Goal: Information Seeking & Learning: Learn about a topic

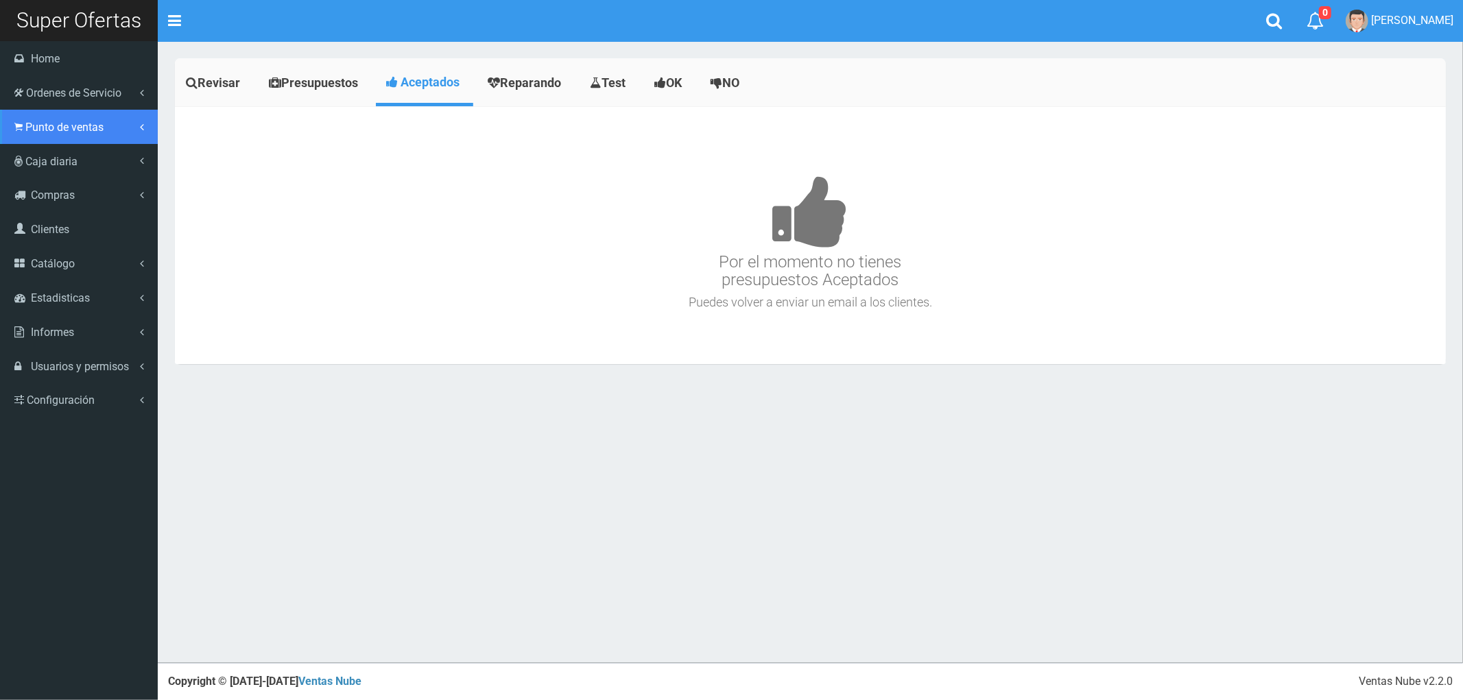
click at [60, 125] on span "Punto de ventas" at bounding box center [64, 127] width 78 height 13
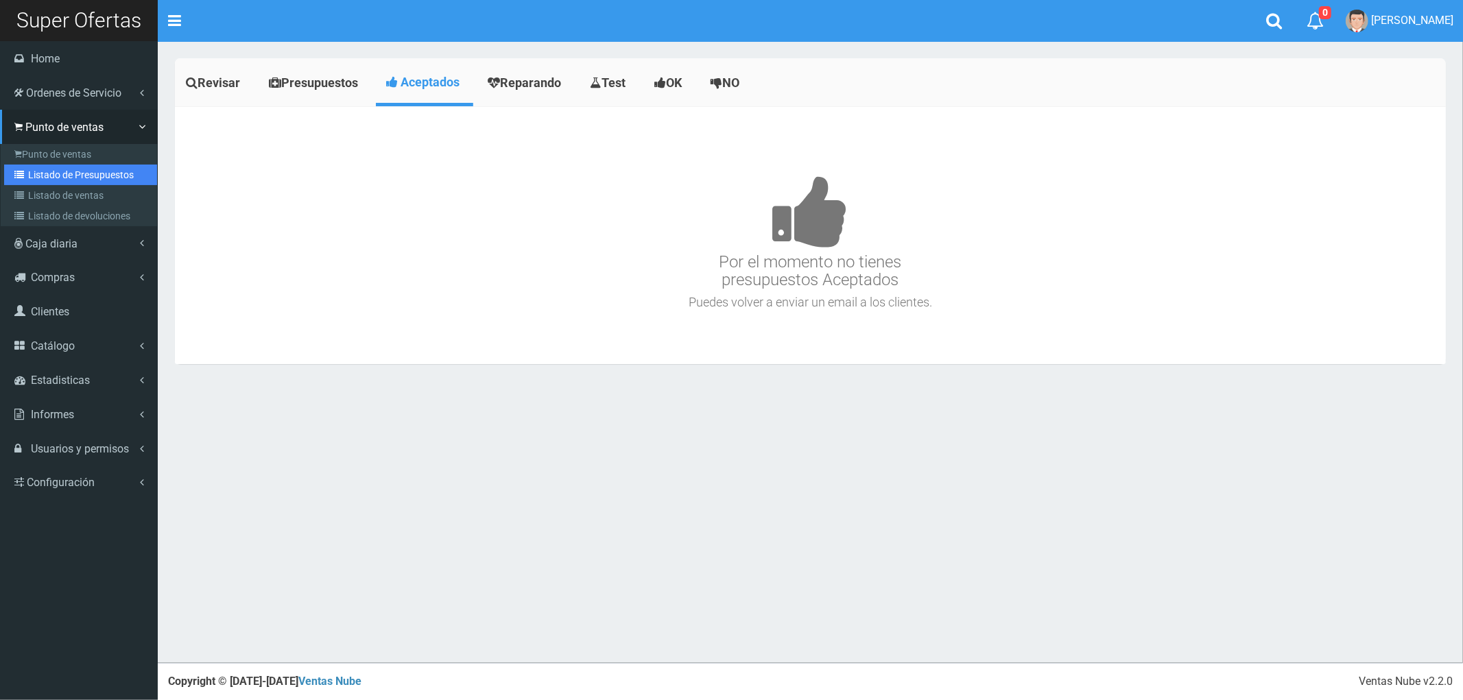
click at [69, 171] on link "Listado de Presupuestos" at bounding box center [80, 175] width 153 height 21
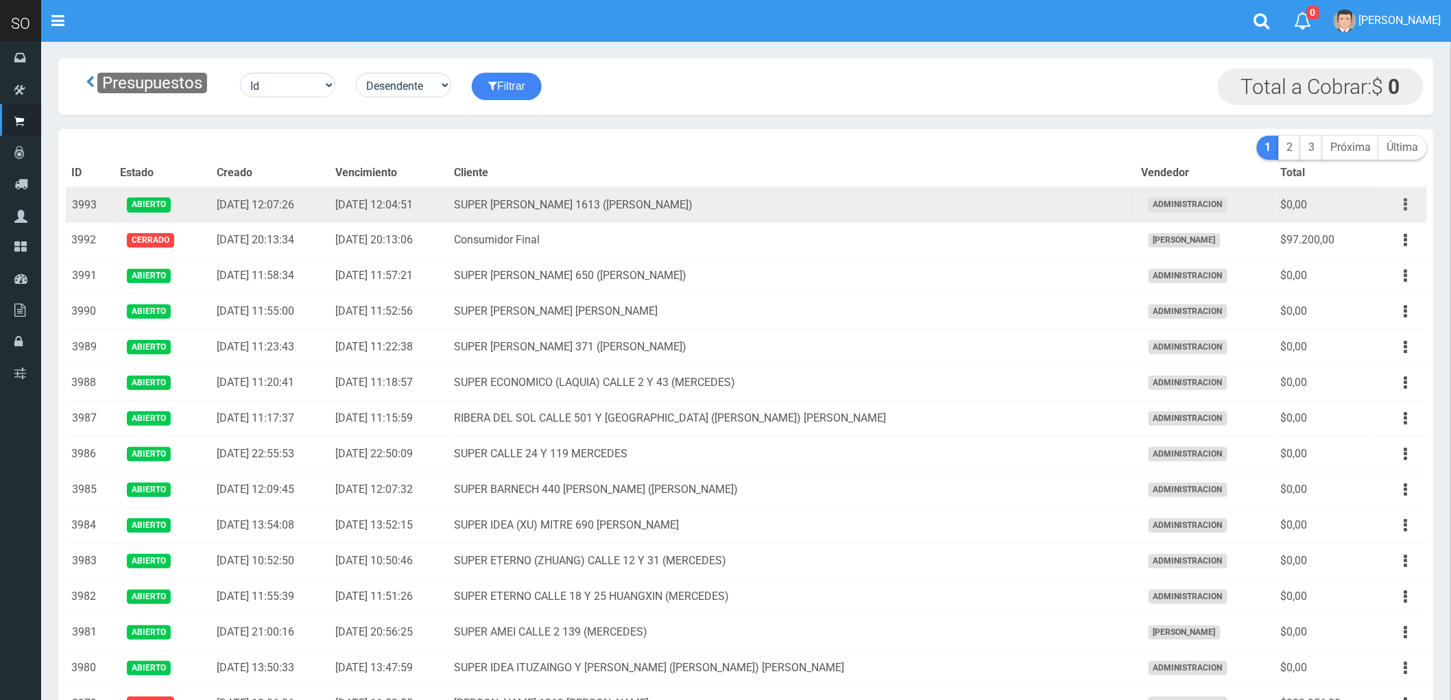
click at [1401, 204] on button "button" at bounding box center [1406, 205] width 31 height 24
click at [660, 214] on td "SUPER LUCIANO REYES 1613 (CAMPANA)" at bounding box center [792, 205] width 687 height 36
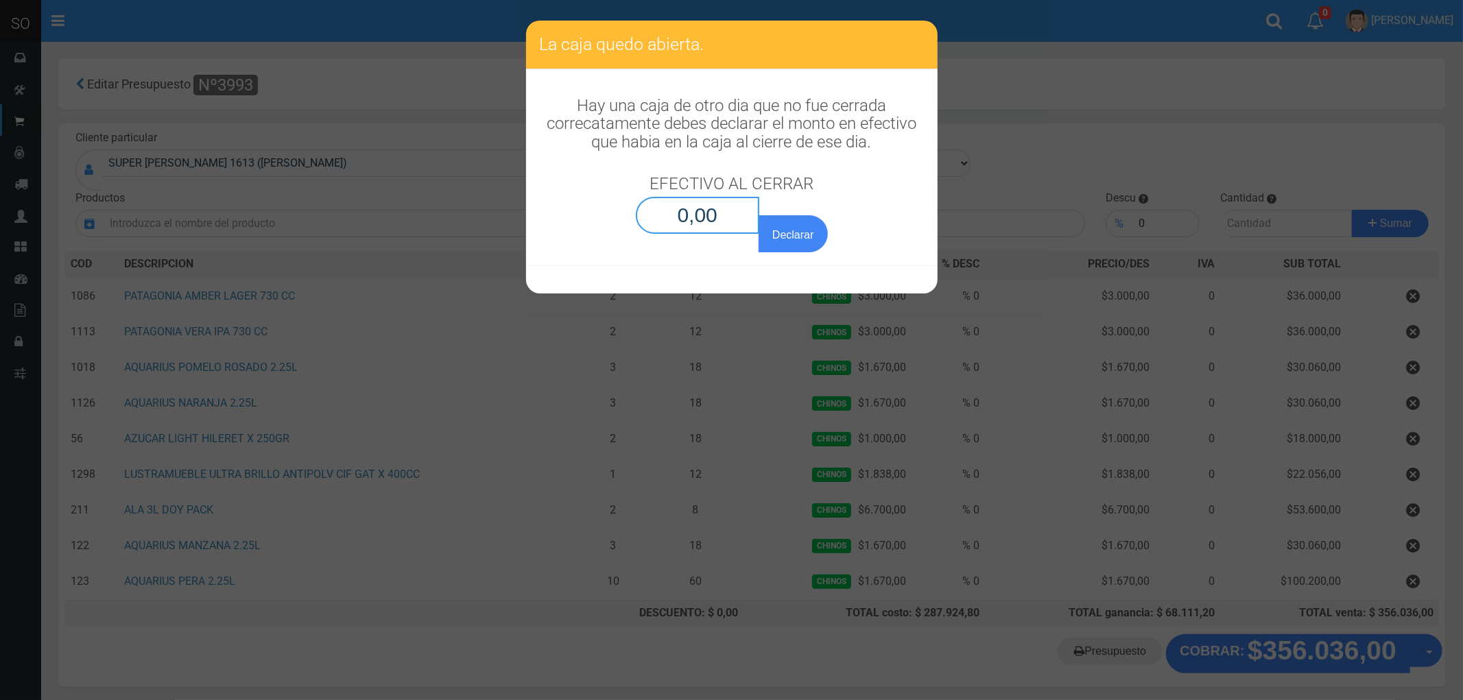
click at [698, 227] on input "0,00" at bounding box center [698, 215] width 124 height 37
type input "0,01"
click at [785, 226] on button "Declarar" at bounding box center [792, 233] width 69 height 37
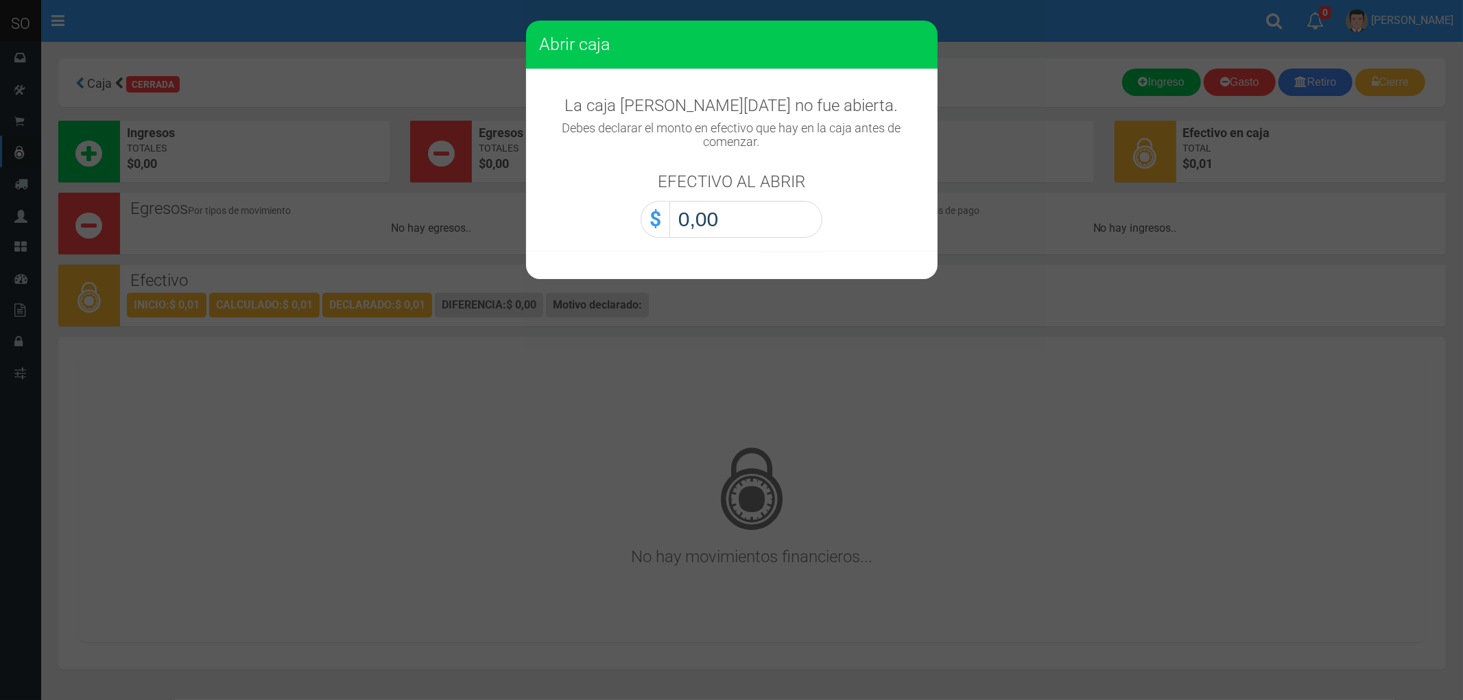
click at [738, 226] on input "0,00" at bounding box center [745, 219] width 153 height 37
type input "0,01"
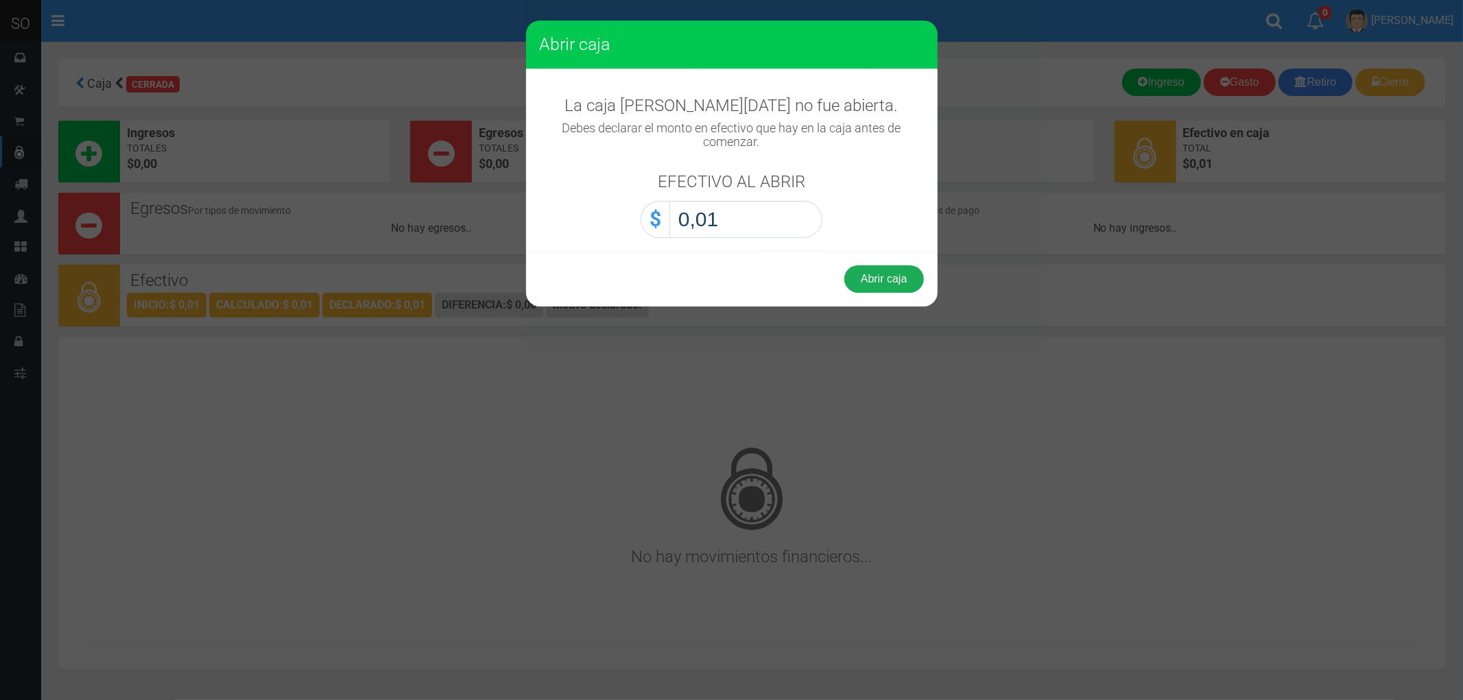
click at [885, 280] on button "Abrir caja" at bounding box center [884, 278] width 80 height 27
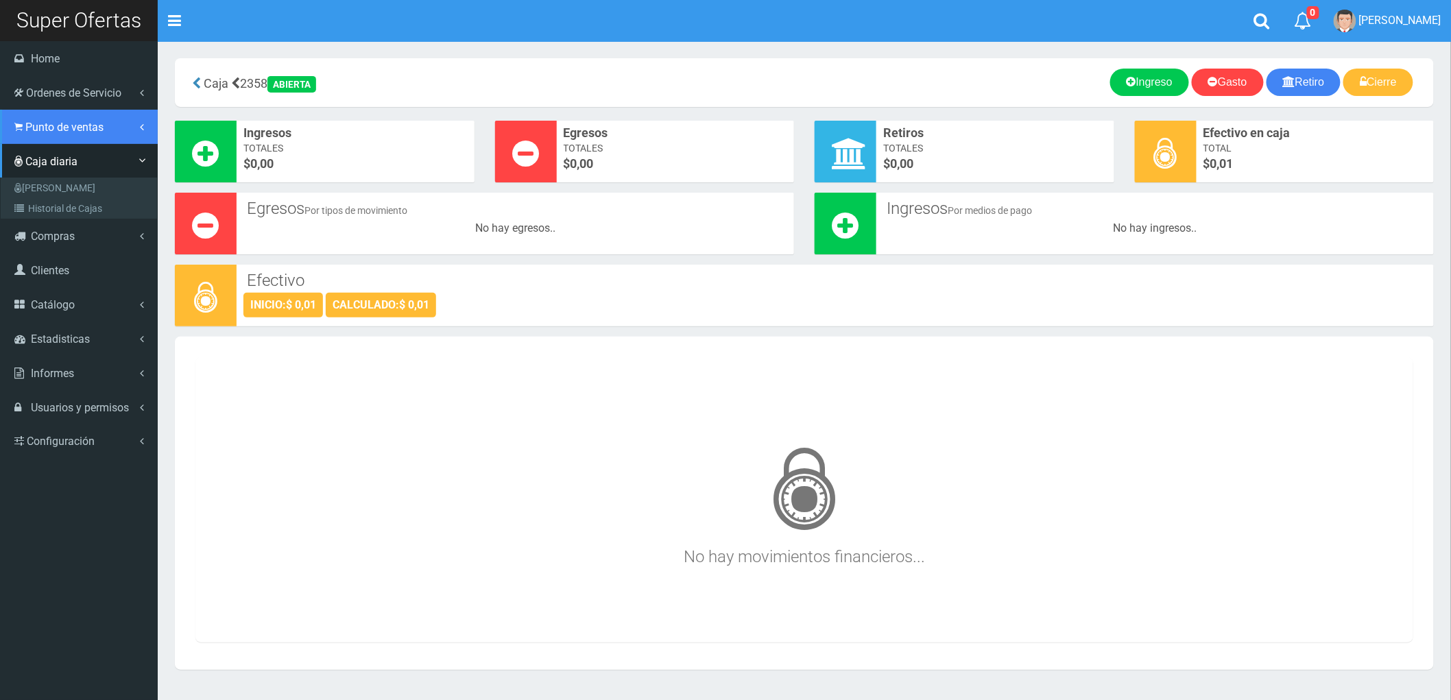
click at [45, 133] on span "Punto de ventas" at bounding box center [64, 127] width 78 height 13
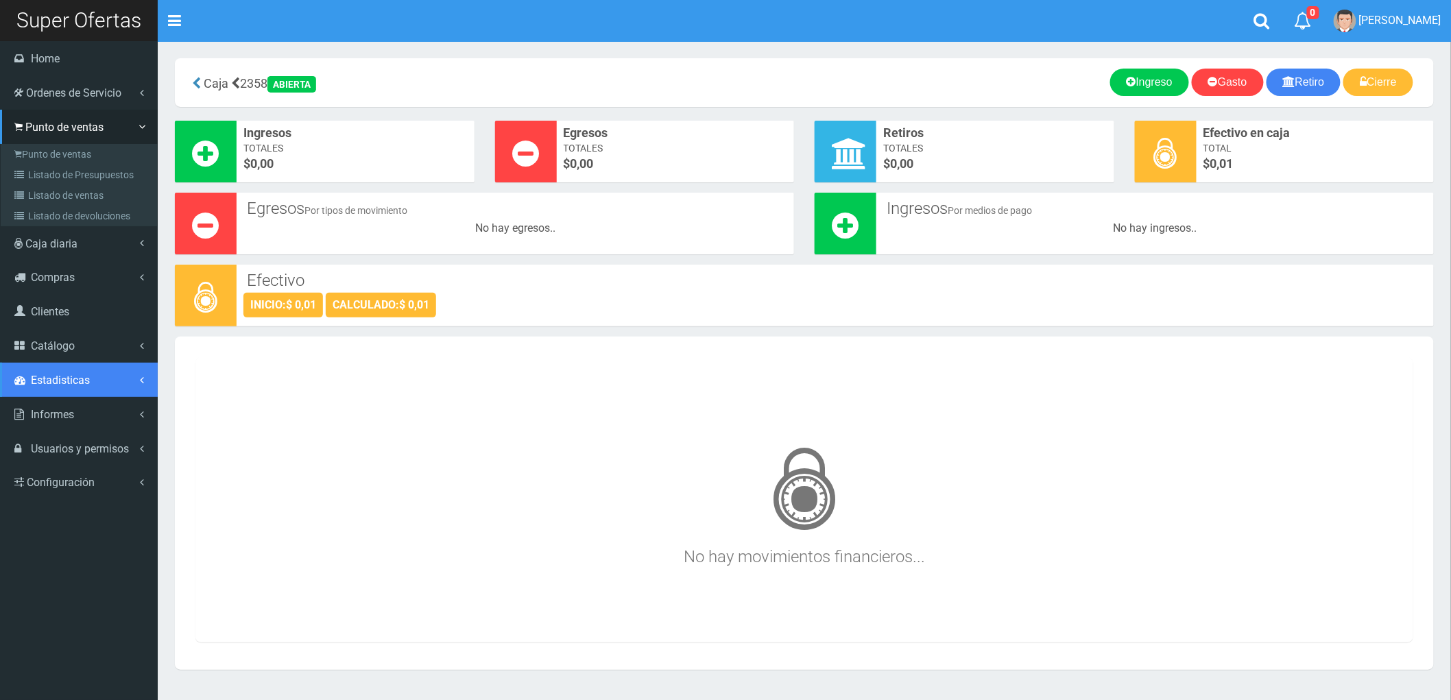
click at [58, 377] on span "Estadisticas" at bounding box center [60, 380] width 59 height 13
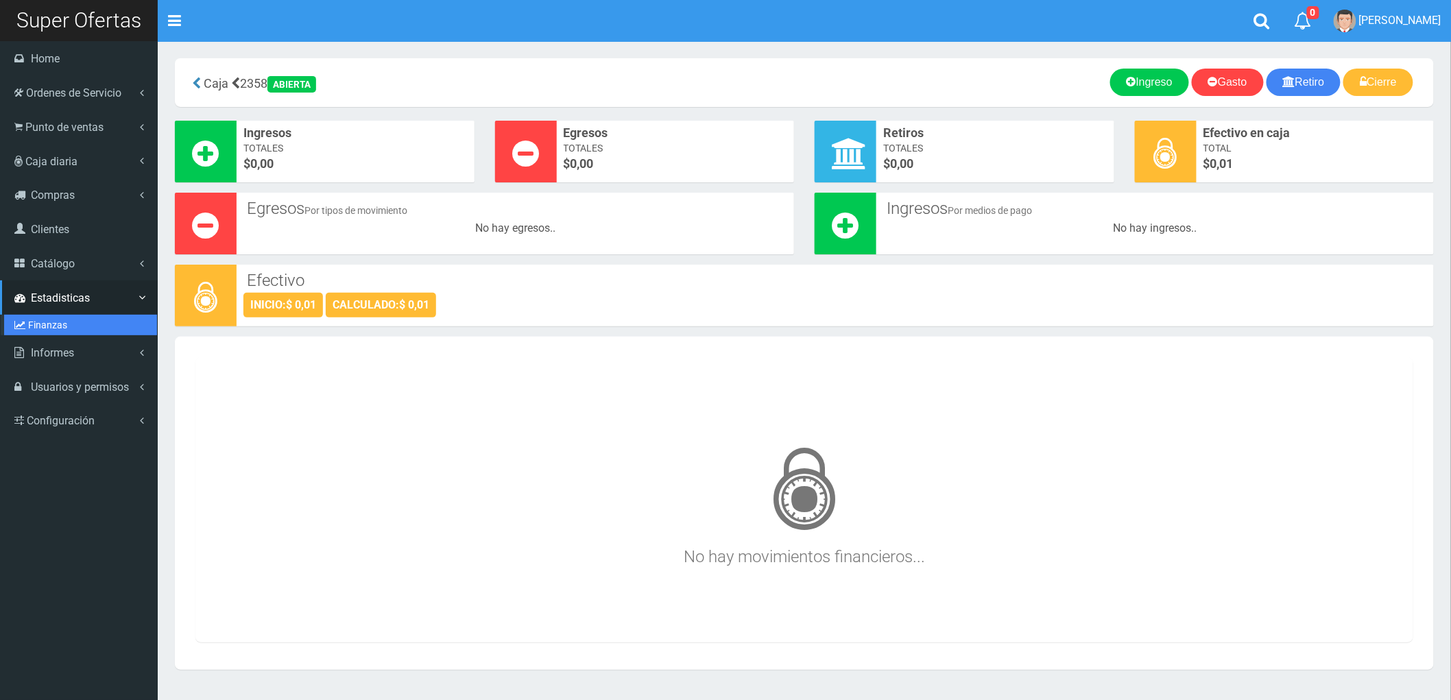
click at [45, 325] on link "Finanzas" at bounding box center [80, 325] width 153 height 21
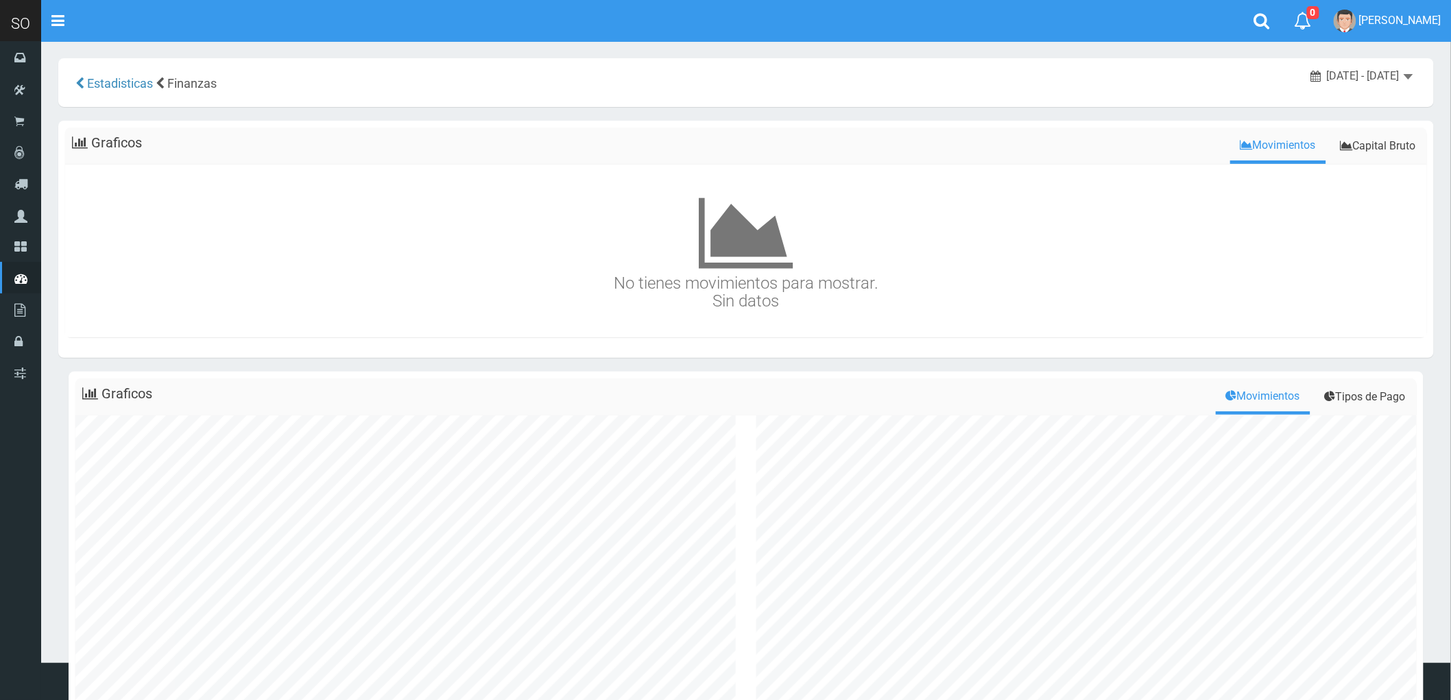
click at [1400, 73] on span "[DATE] - [DATE]" at bounding box center [1363, 75] width 73 height 13
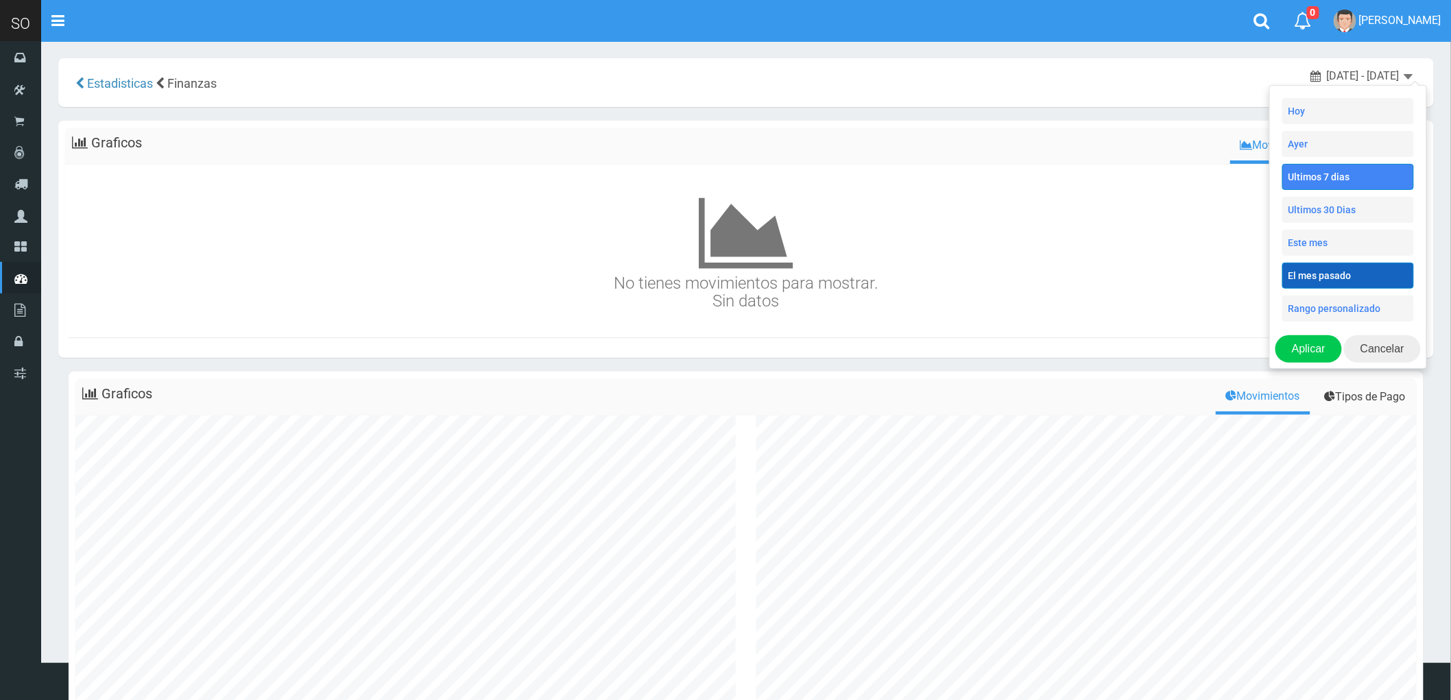
click at [1323, 277] on li "El mes pasado" at bounding box center [1348, 276] width 132 height 26
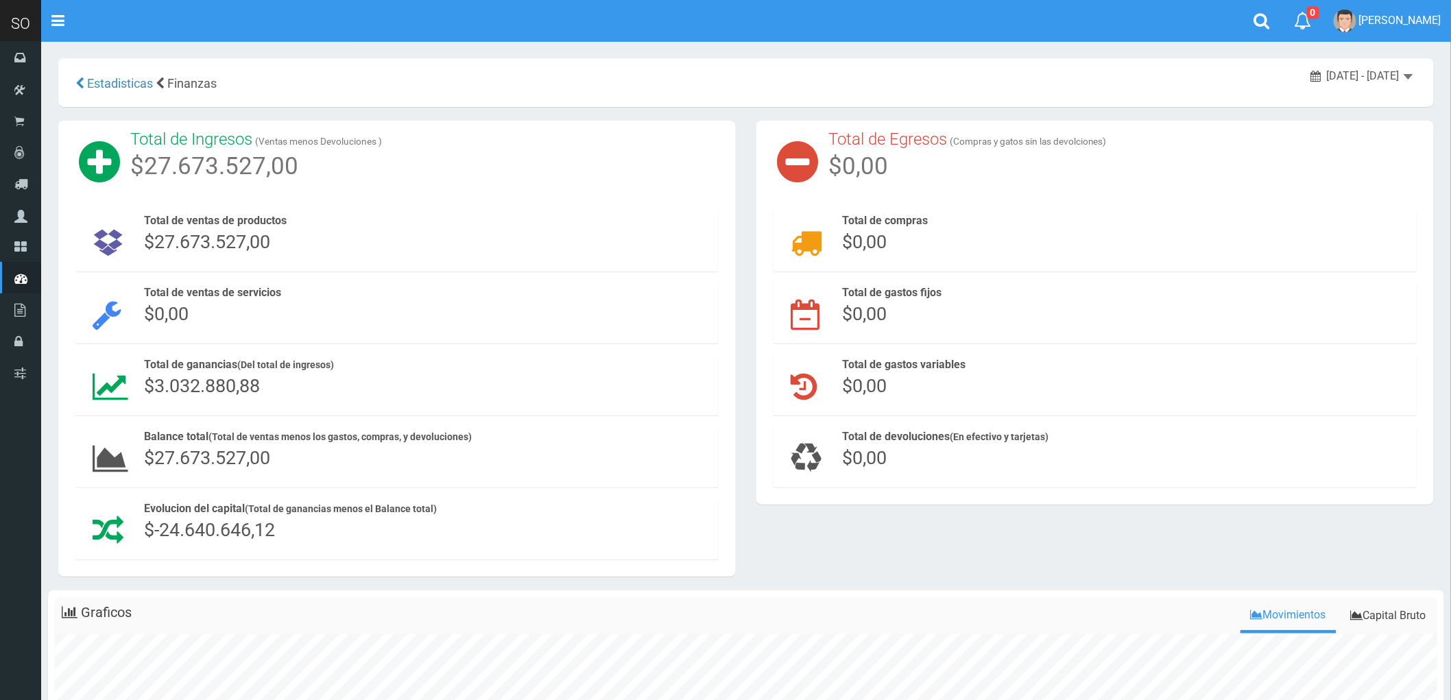
click at [1394, 79] on span "2025-09-01 - 2025-09-30" at bounding box center [1363, 75] width 73 height 13
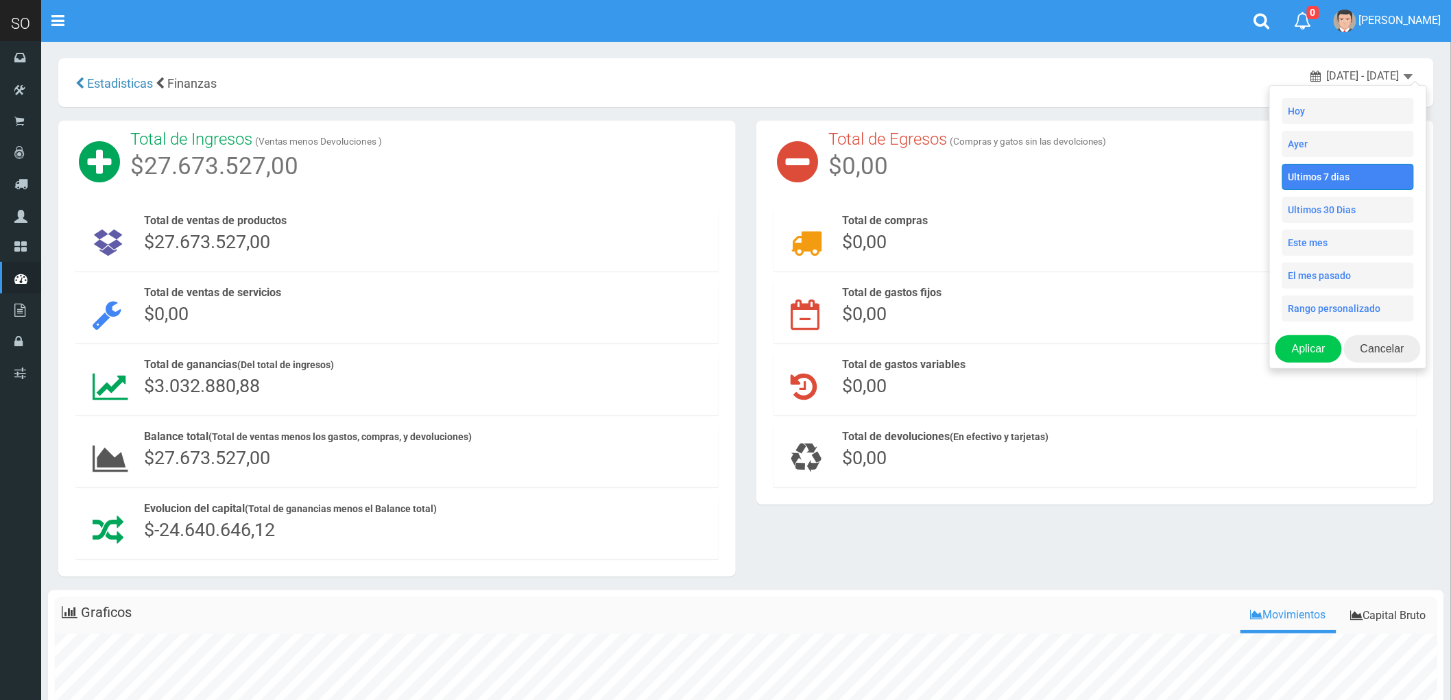
type input "9/25 12:00 AM"
type input "10/01 11:59 PM"
type input "10/01 07:25 AM"
type input "9/30 07:25 AM"
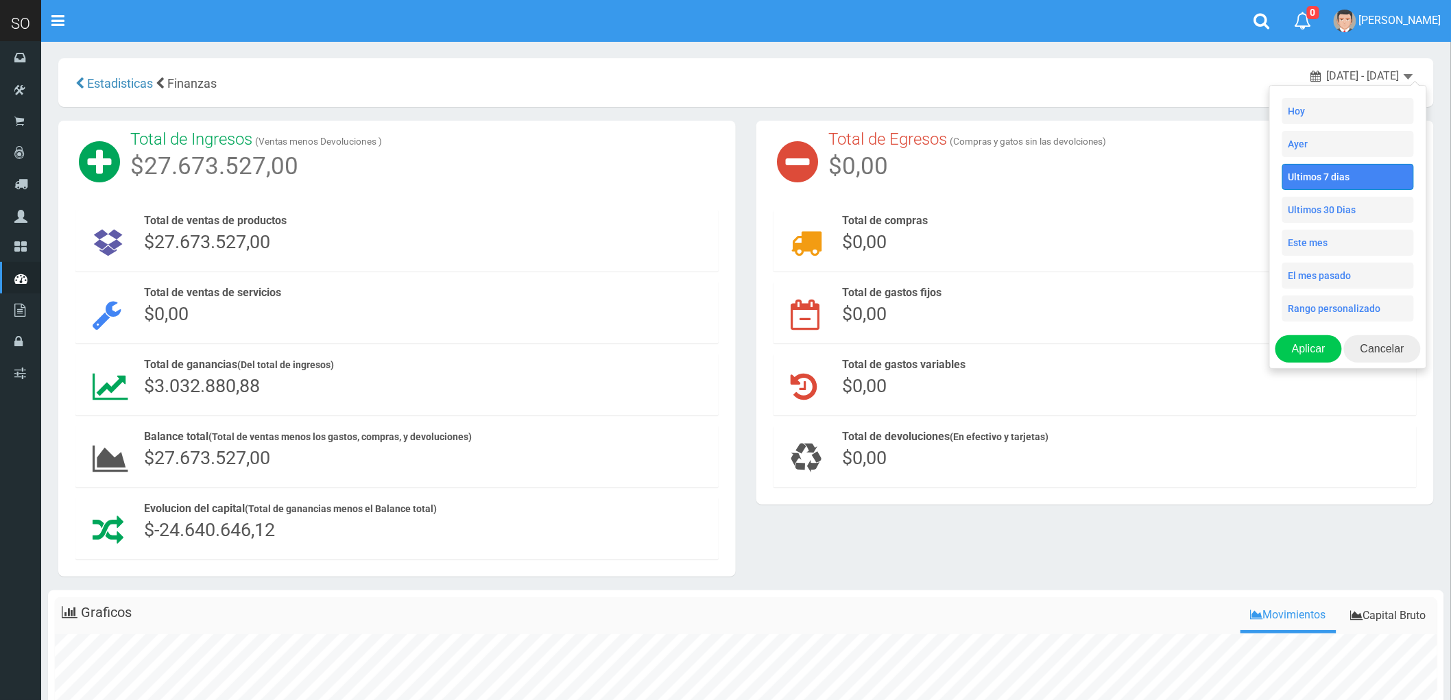
type input "9/30 07:25 AM"
type input "9/25 12:00 AM"
type input "10/01 11:59 PM"
type input "9/25 07:25 AM"
type input "10/01 07:25 AM"
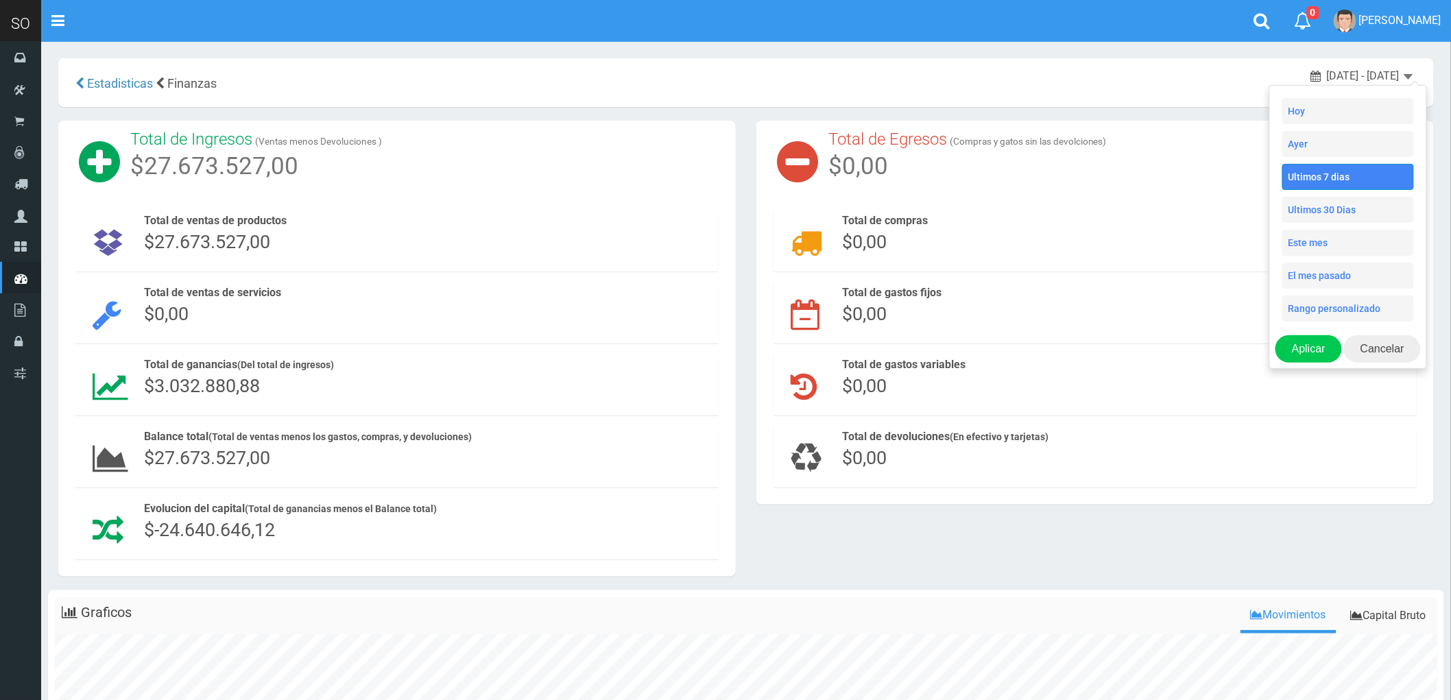
type input "9/25 12:00 AM"
type input "10/01 11:59 PM"
type input "9/02 07:25 AM"
type input "10/01 07:25 AM"
type input "10/01 12:00 AM"
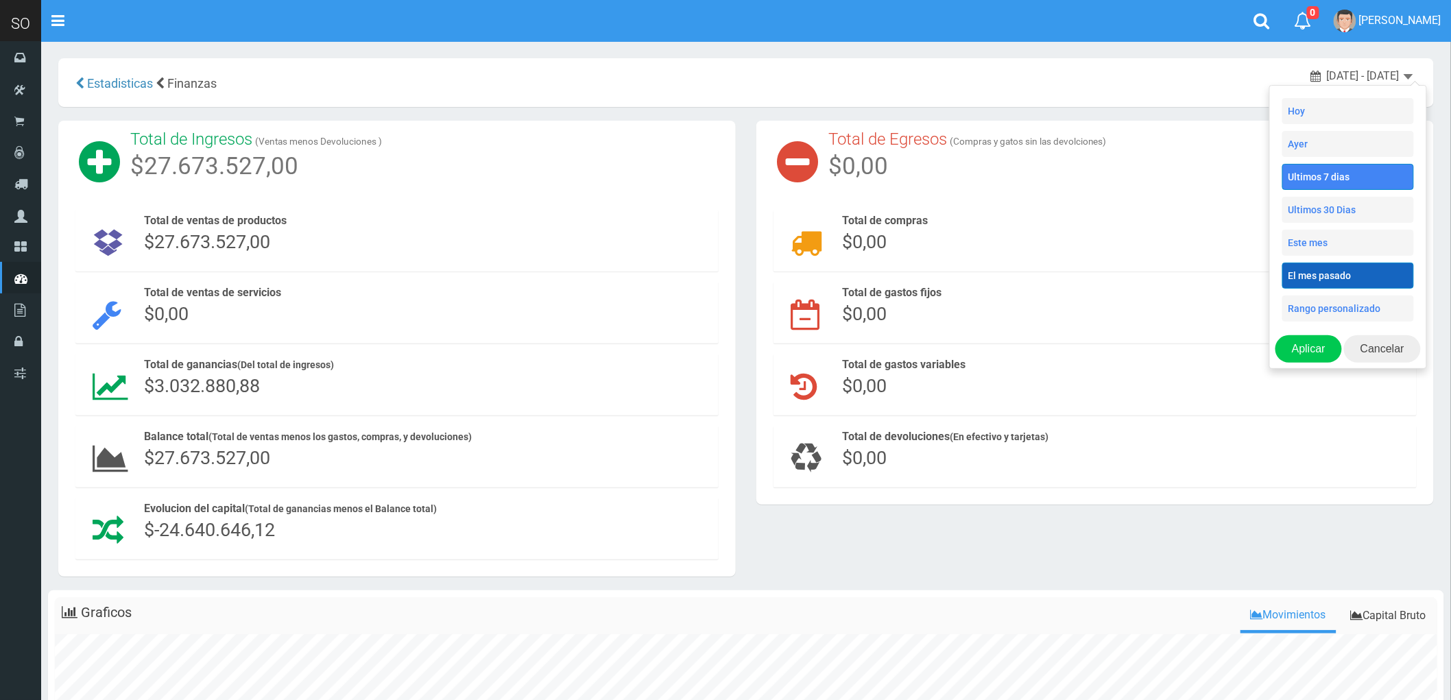
type input "10/31 11:59 PM"
type input "9/25 12:00 AM"
type input "10/01 11:59 PM"
type input "9/01 12:00 AM"
type input "9/30 11:59 PM"
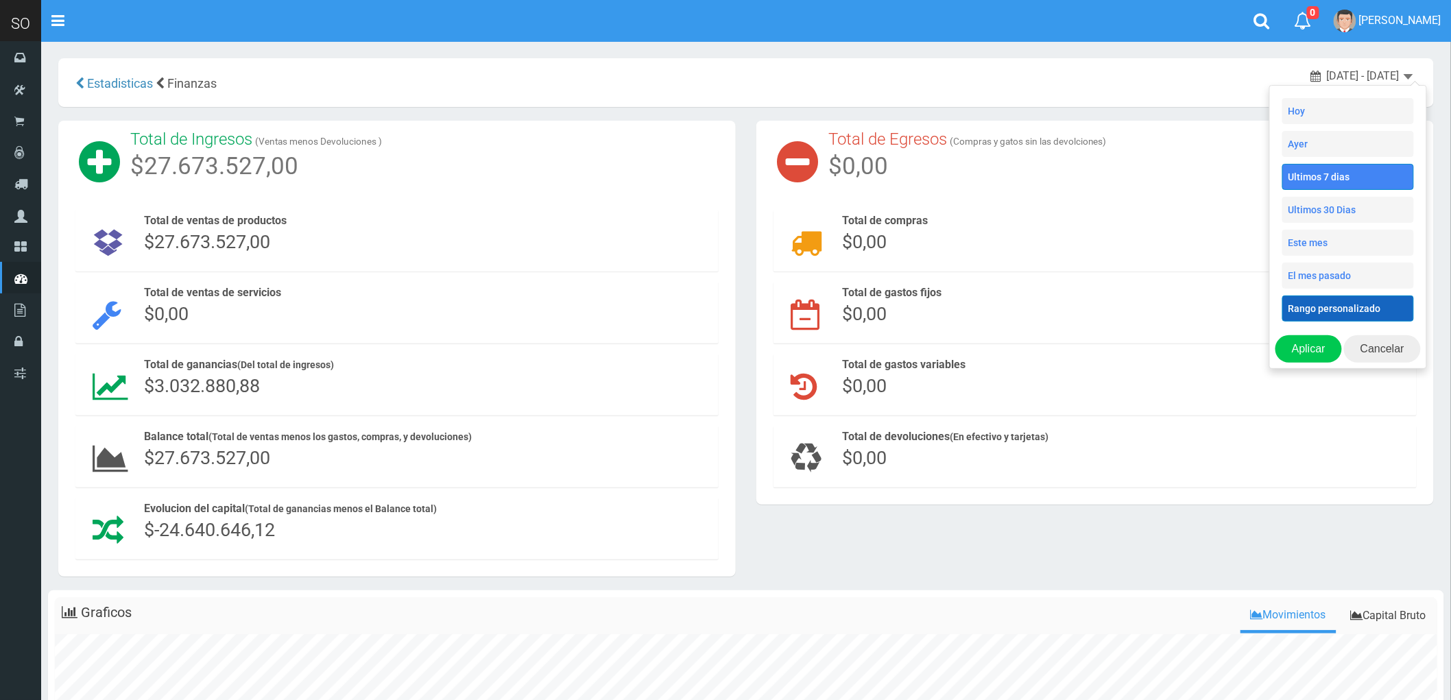
type input "9/25 12:00 AM"
type input "10/01 11:59 PM"
click at [1323, 312] on li "Rango personalizado" at bounding box center [1348, 309] width 132 height 26
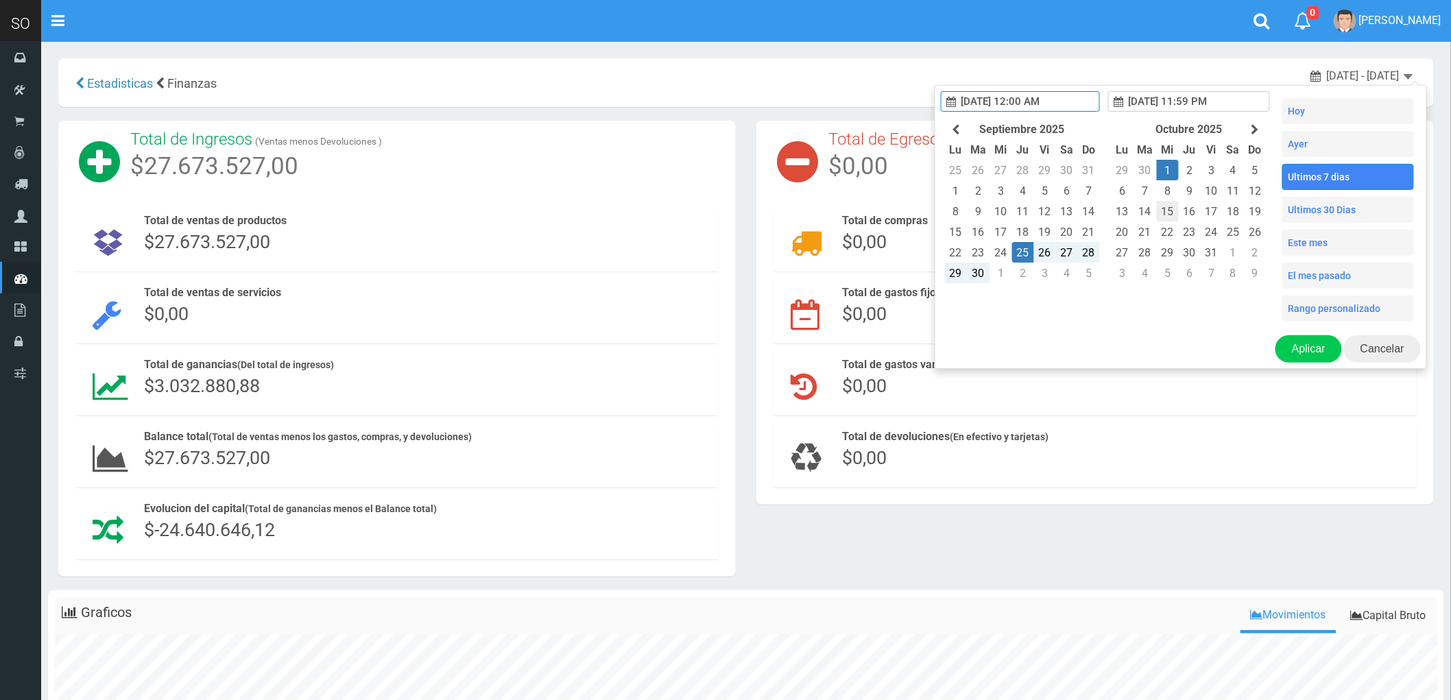
type input "9/01 12:00 AM"
type input "9/30 11:59 PM"
type input "9/25 12:00 AM"
type input "10/01 11:59 PM"
click at [945, 131] on th at bounding box center [956, 129] width 22 height 21
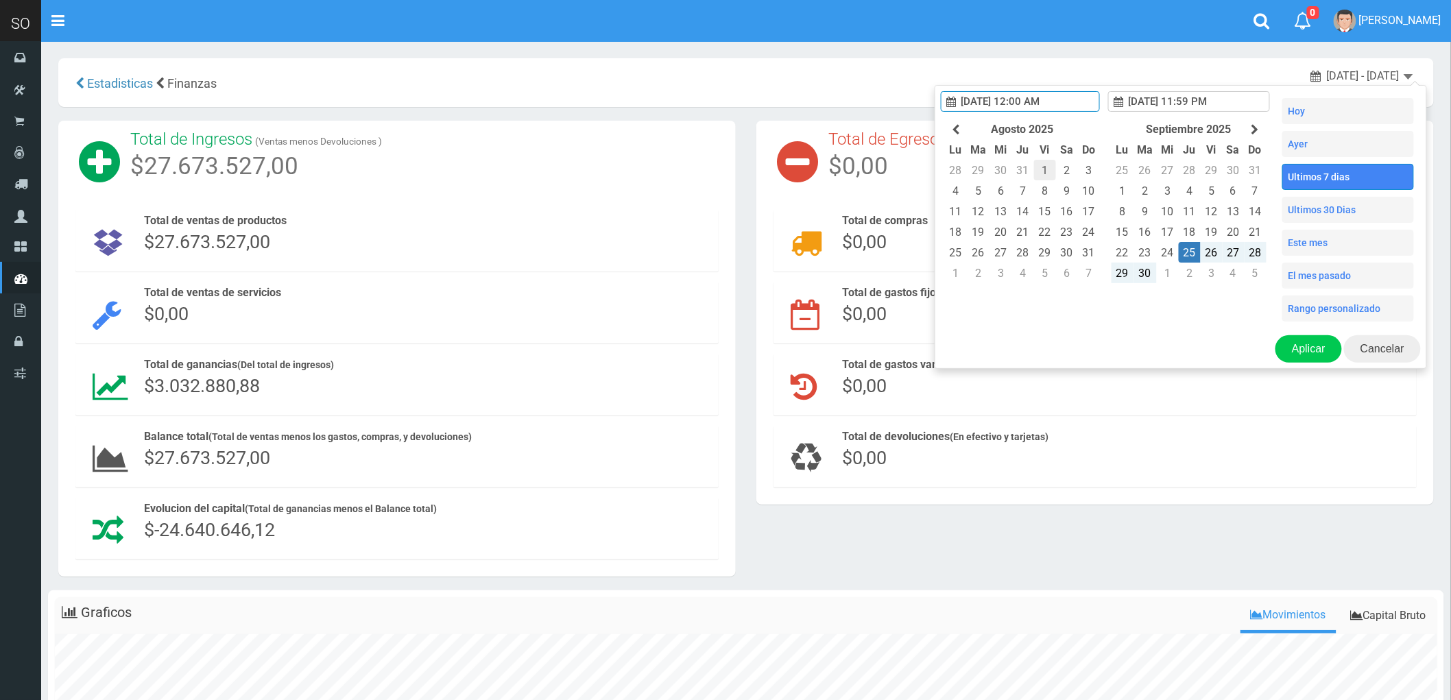
type input "8/01 12:00 AM"
click at [1034, 180] on td "1" at bounding box center [1045, 170] width 22 height 21
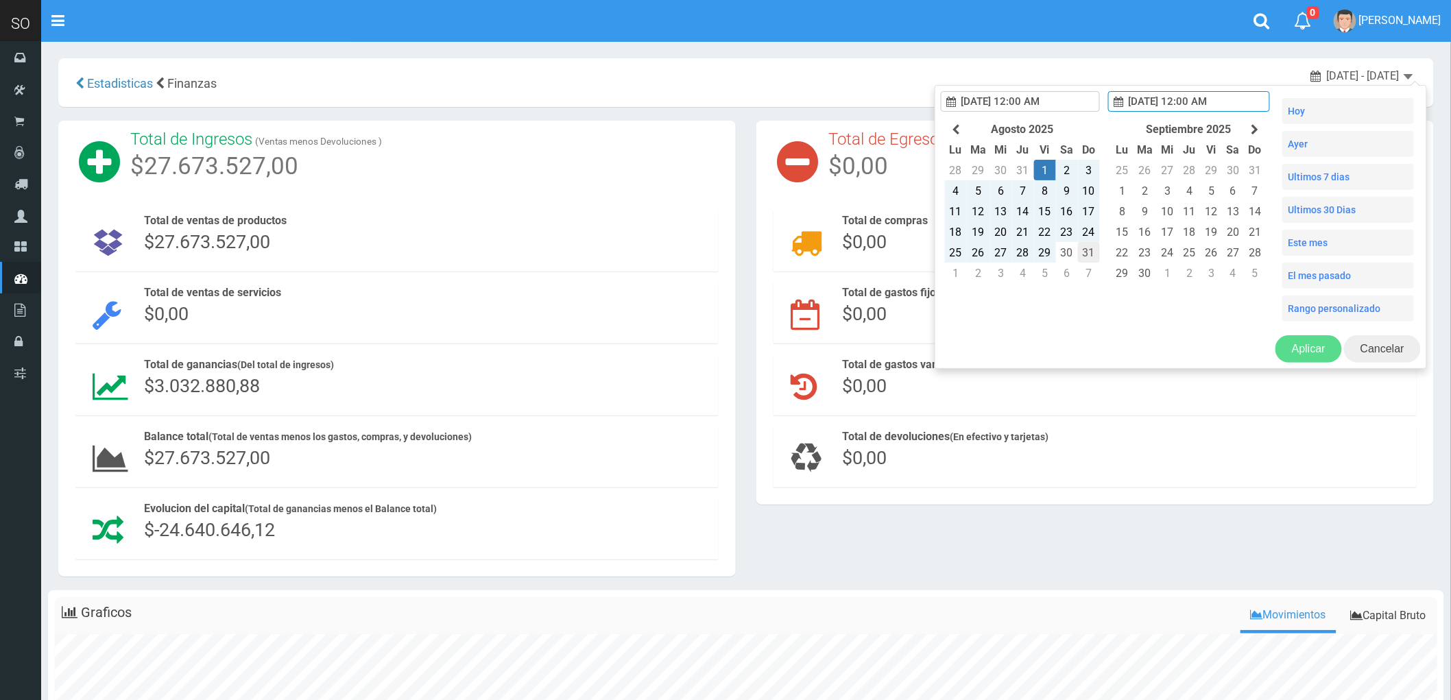
type input "8/31 12:00 AM"
click at [1081, 263] on td "31" at bounding box center [1089, 252] width 22 height 21
type input "8/31 12:00 AM"
type input "8/31 11:59 PM"
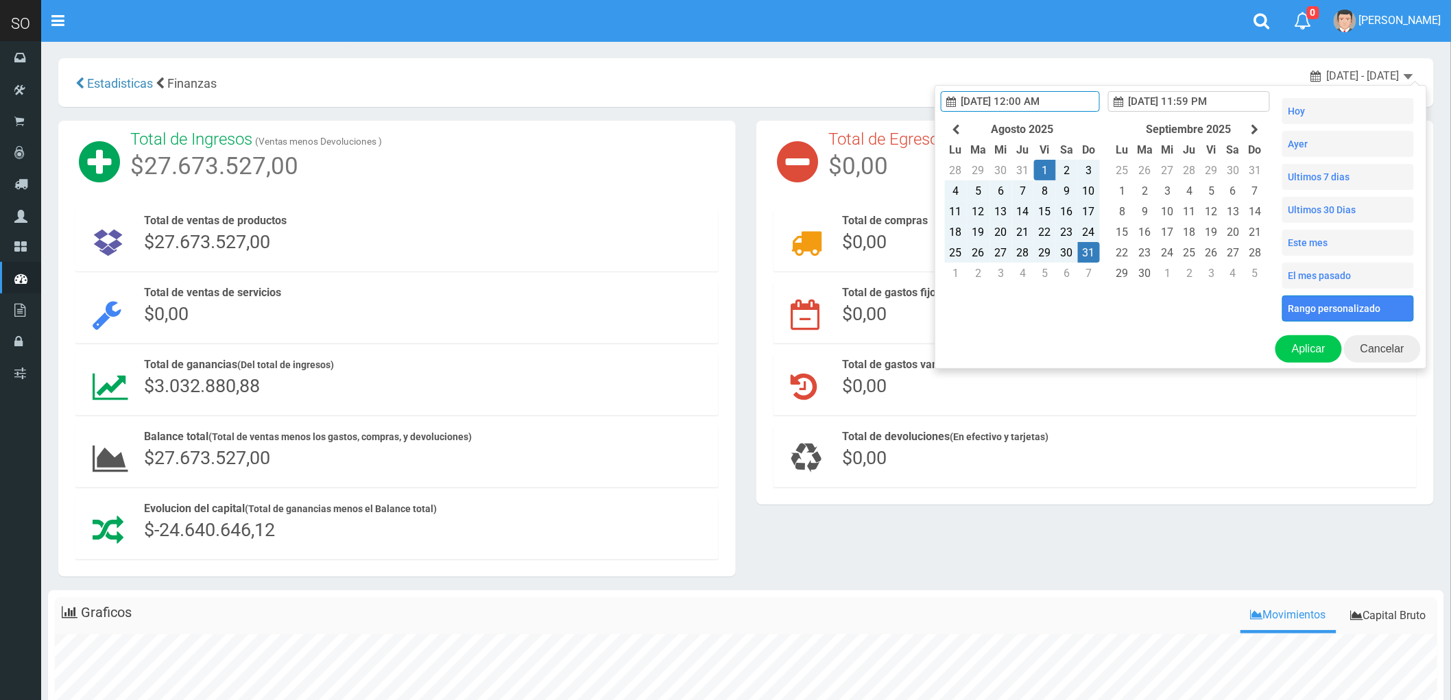
type input "8/01 12:00 AM"
click at [1310, 346] on button "Aplicar" at bounding box center [1308, 348] width 67 height 27
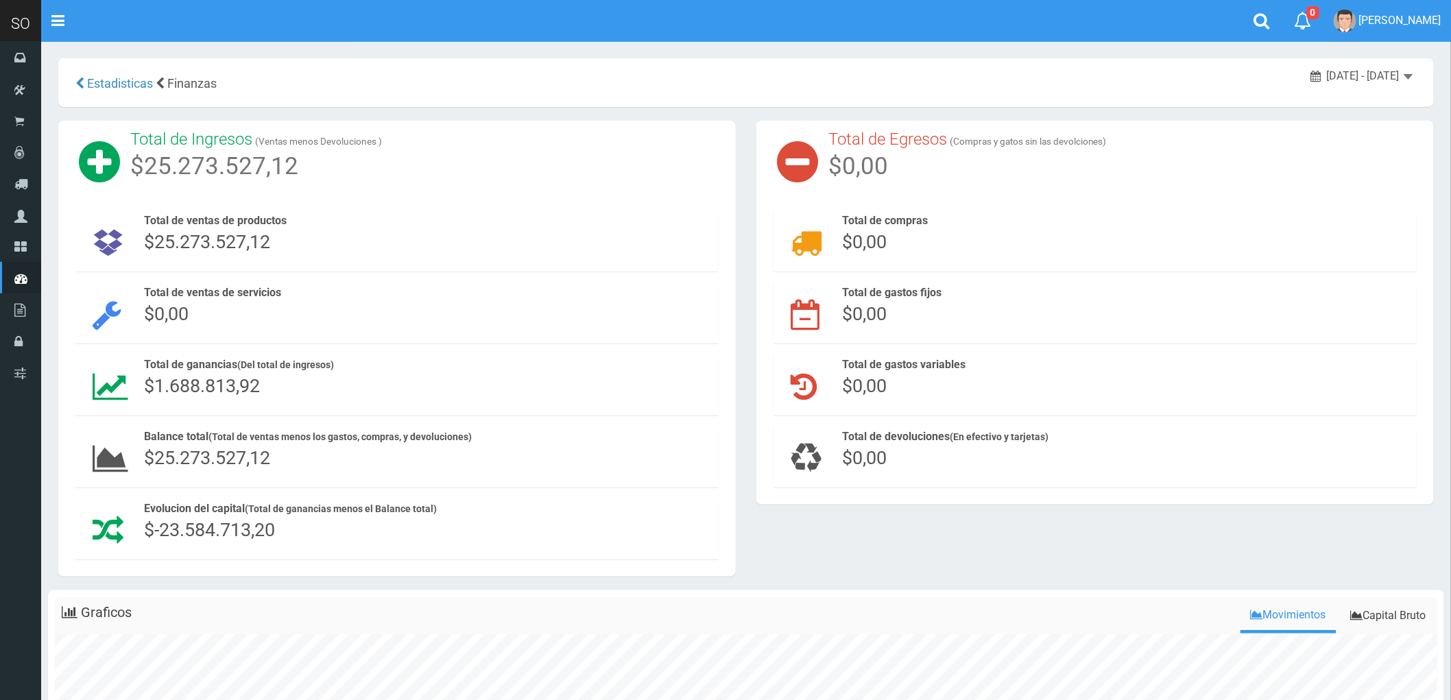
click at [1387, 73] on span "2025-08-01 - 2025-08-31" at bounding box center [1363, 75] width 73 height 13
type input "[DATE] 12:00 AM"
type input "[DATE] 11:59 PM"
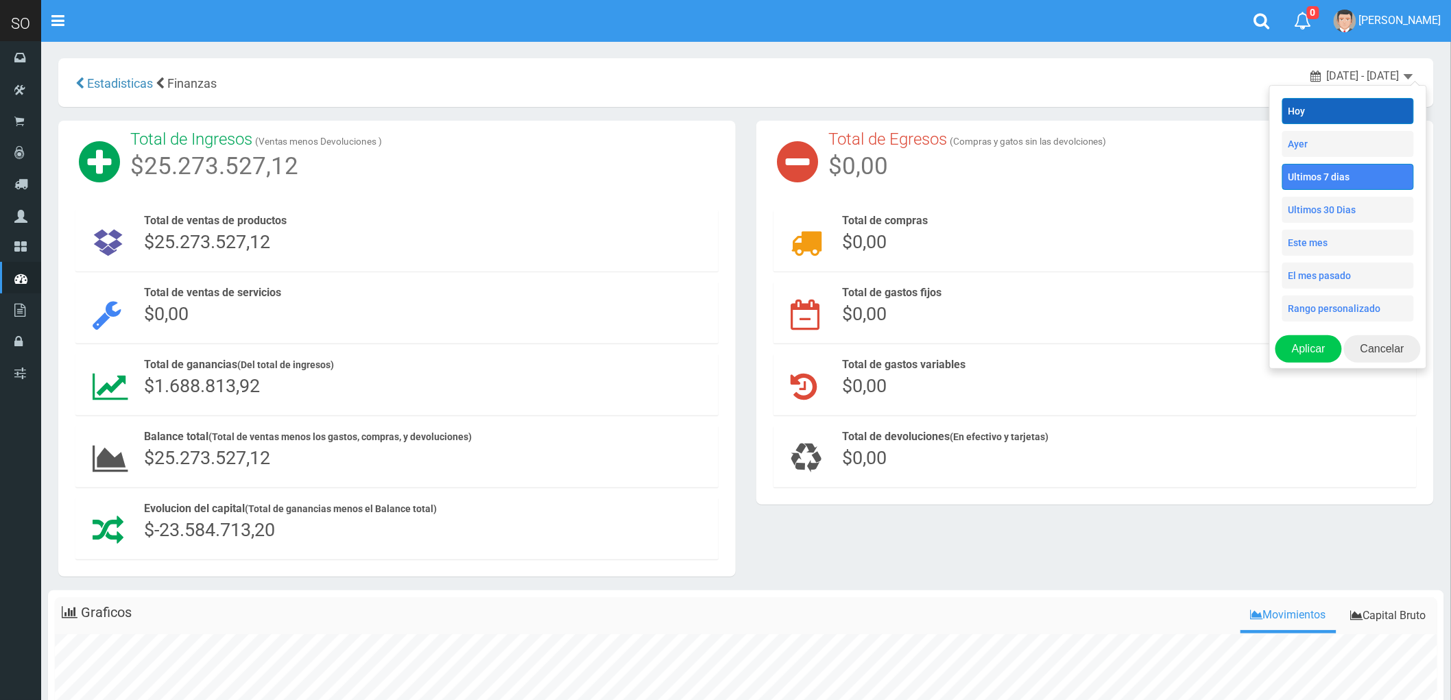
type input "10/01 07:25 AM"
type input "[DATE] 12:00 AM"
type input "[DATE] 11:59 PM"
type input "9/30 07:25 AM"
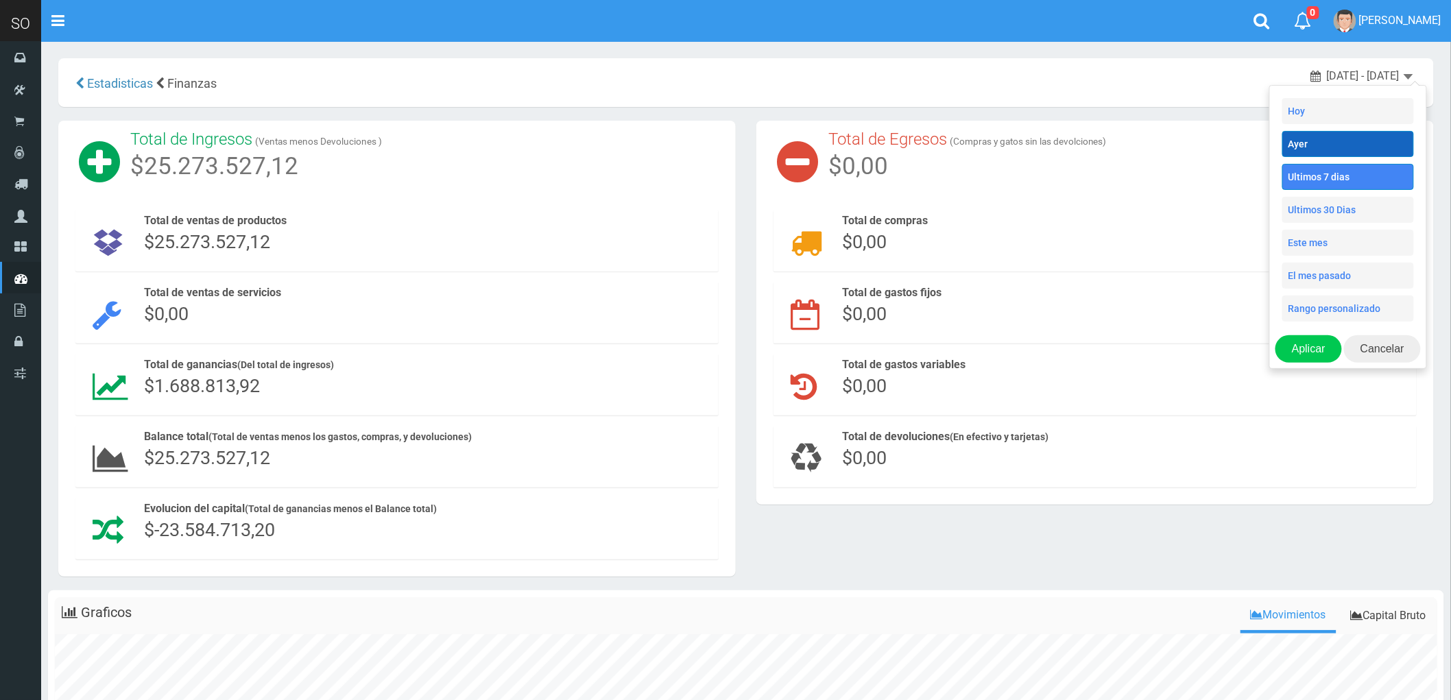
type input "9/30 07:25 AM"
type input "[DATE] 12:00 AM"
type input "10/01 11:59 PM"
type input "9/25 07:25 AM"
type input "10/01 07:25 AM"
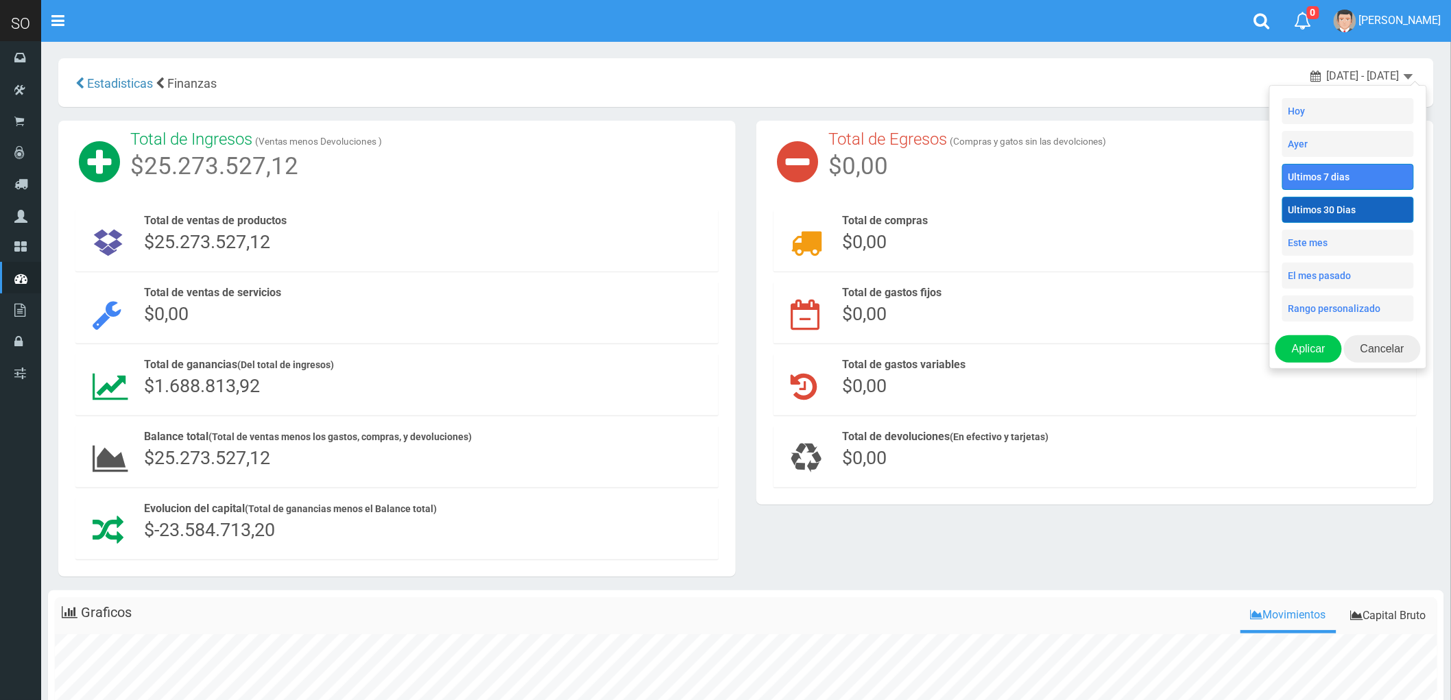
type input "9/25 12:00 AM"
type input "10/01 11:59 PM"
type input "9/02 07:25 AM"
type input "10/01 07:25 AM"
type input "9/25 12:00 AM"
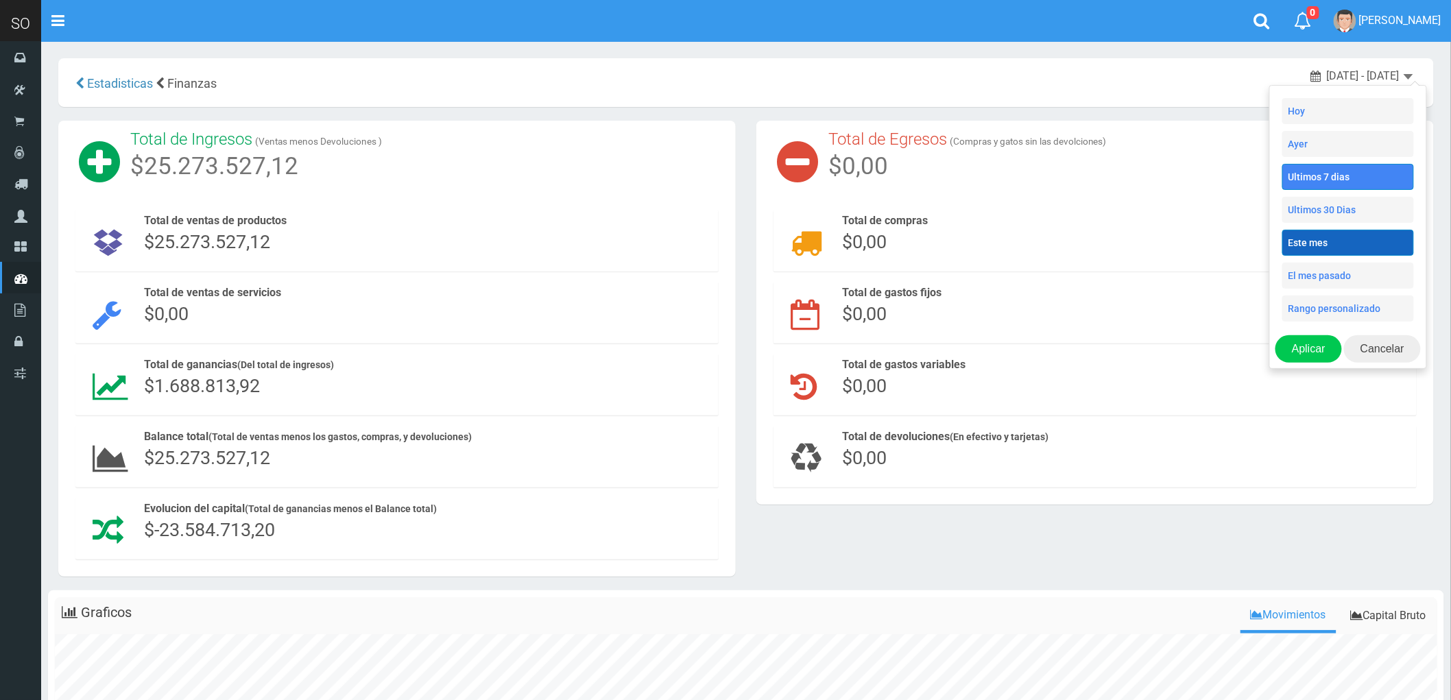
type input "10/01 11:59 PM"
type input "10/01 12:00 AM"
type input "10/31 11:59 PM"
type input "9/25 12:00 AM"
type input "10/01 11:59 PM"
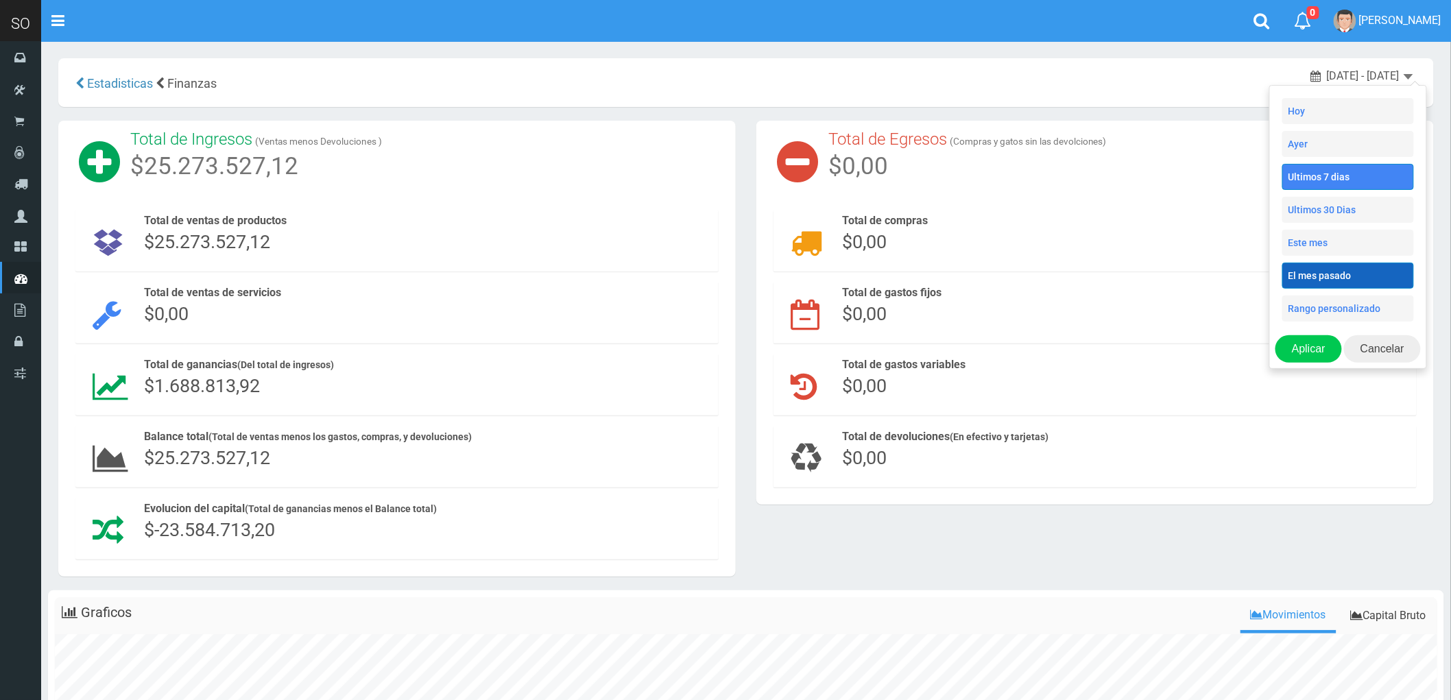
type input "9/01 12:00 AM"
type input "9/30 11:59 PM"
type input "9/25 12:00 AM"
type input "10/01 11:59 PM"
click at [1329, 309] on li "Rango personalizado" at bounding box center [1348, 309] width 132 height 26
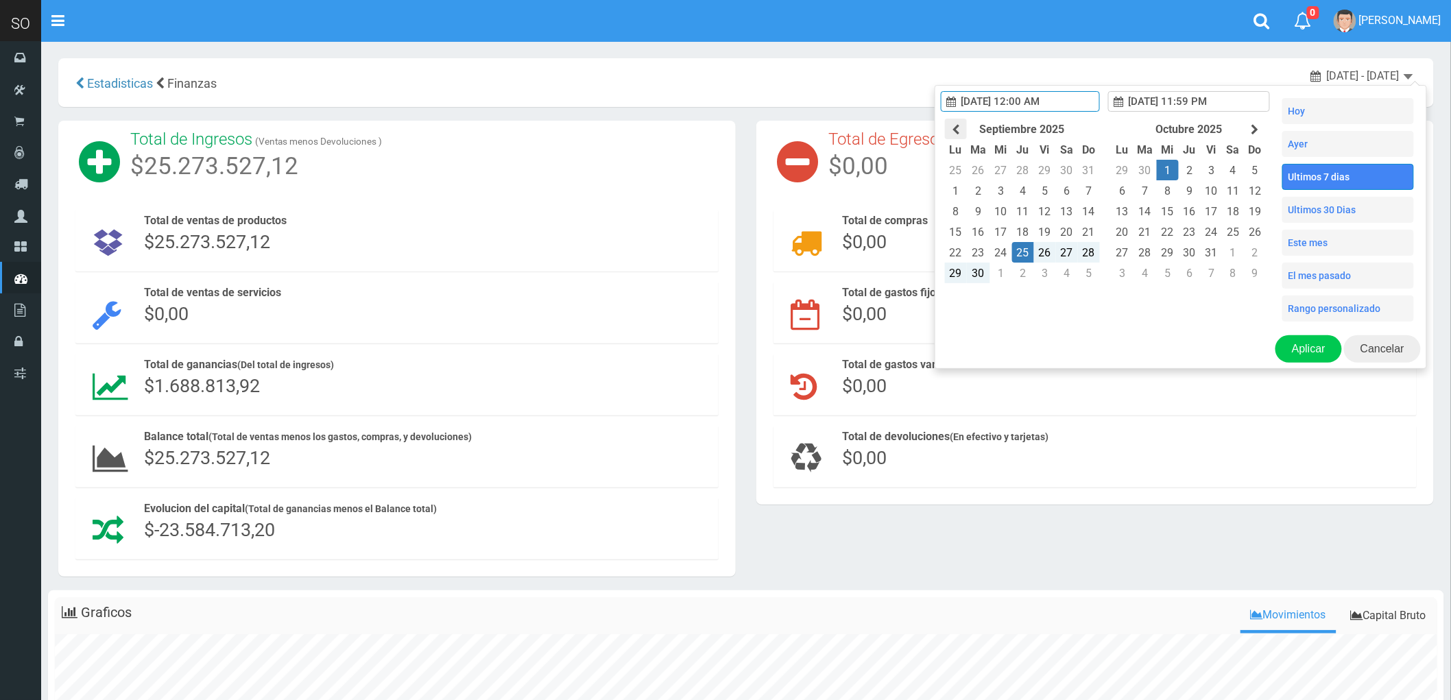
click at [952, 132] on icon at bounding box center [956, 129] width 8 height 11
type input "7/01 12:00 AM"
click at [960, 180] on td "1" at bounding box center [972, 170] width 25 height 21
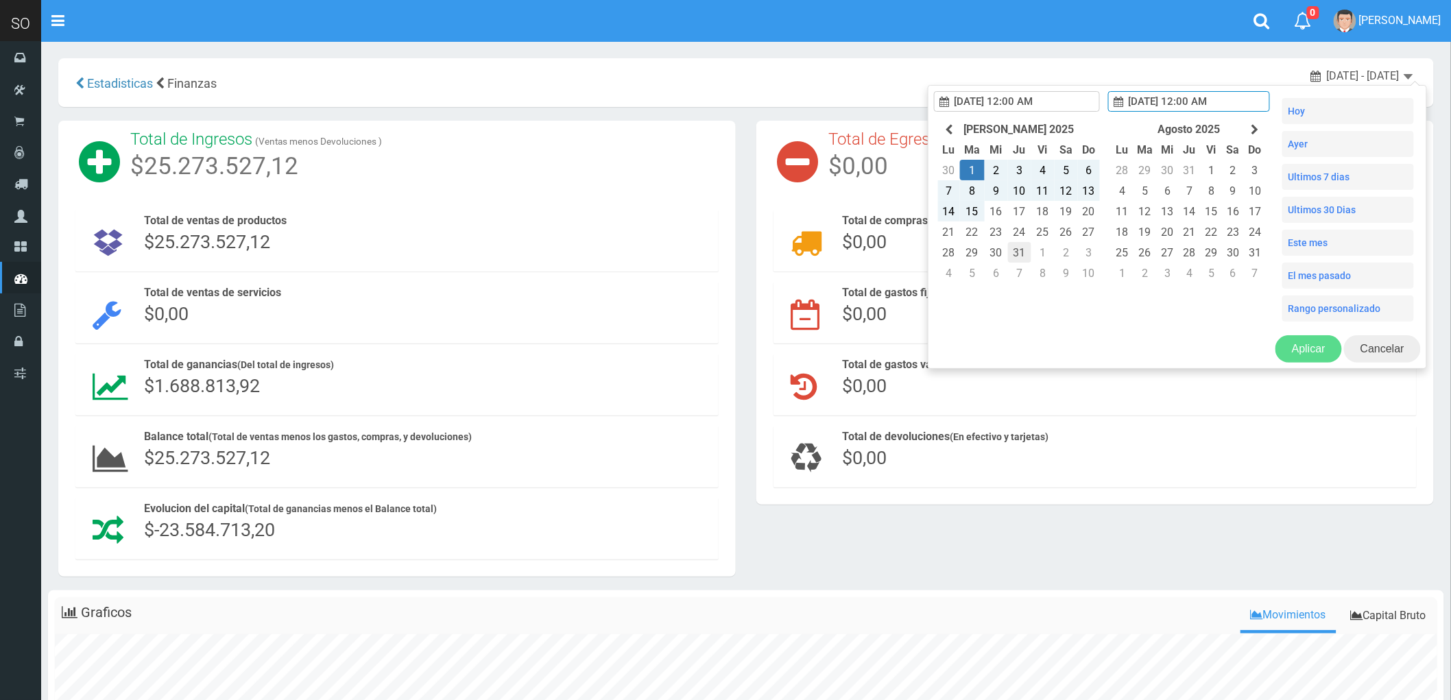
type input "7/31 12:00 AM"
click at [1008, 263] on td "31" at bounding box center [1019, 252] width 23 height 21
type input "7/31 12:00 AM"
type input "7/31 11:59 PM"
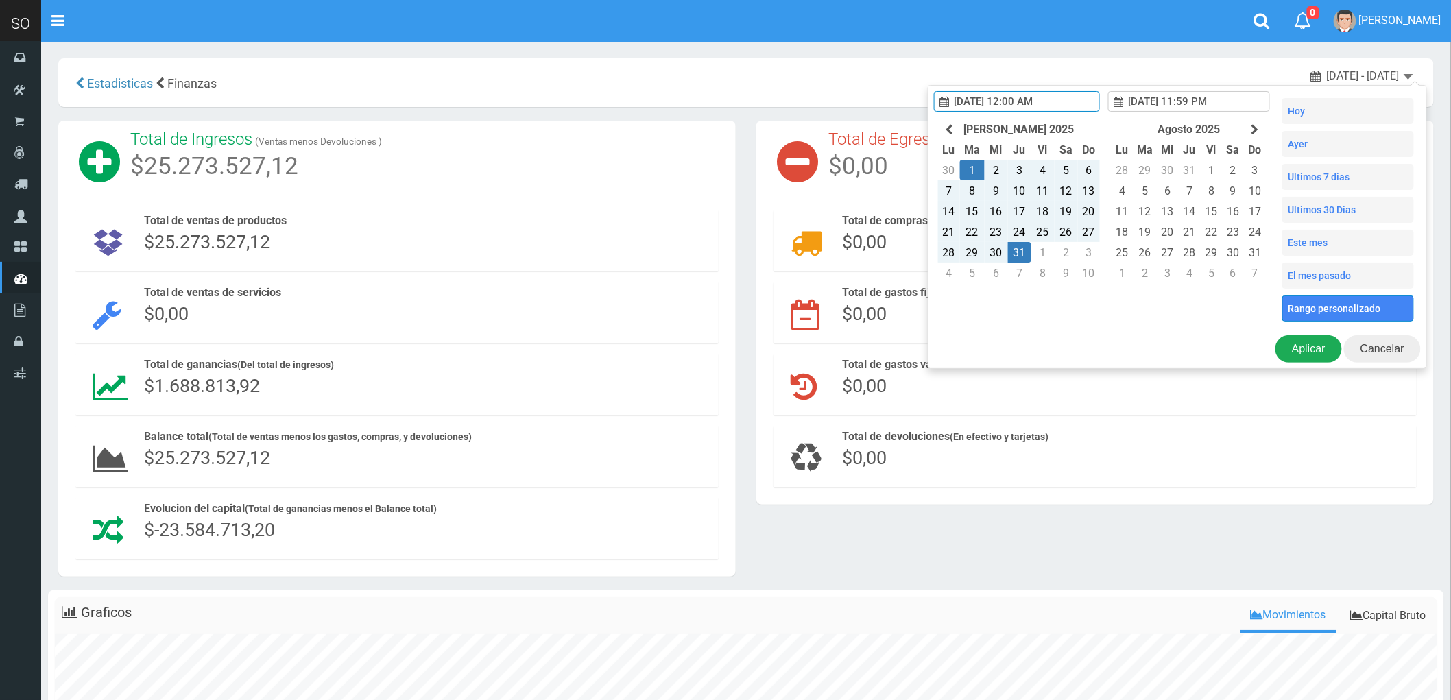
type input "7/01 12:00 AM"
click at [1315, 346] on button "Aplicar" at bounding box center [1308, 348] width 67 height 27
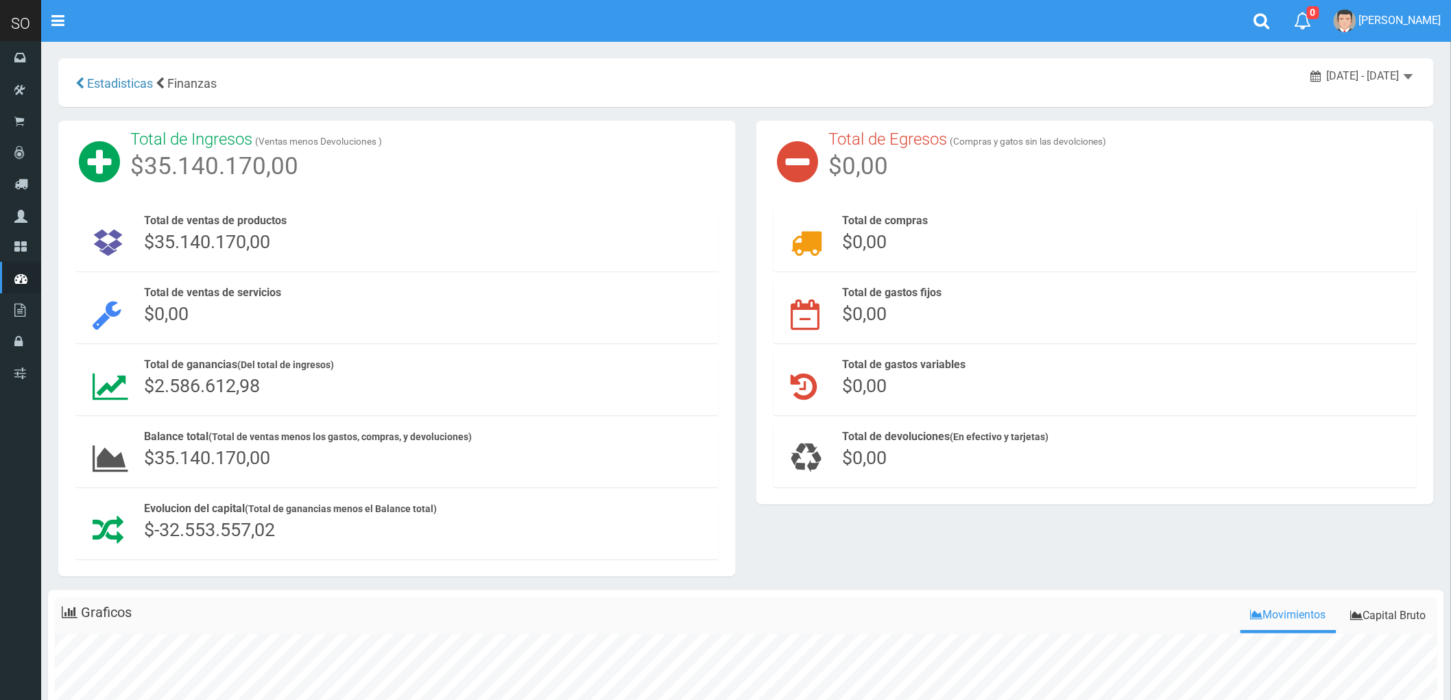
click at [1404, 77] on b at bounding box center [1409, 76] width 10 height 5
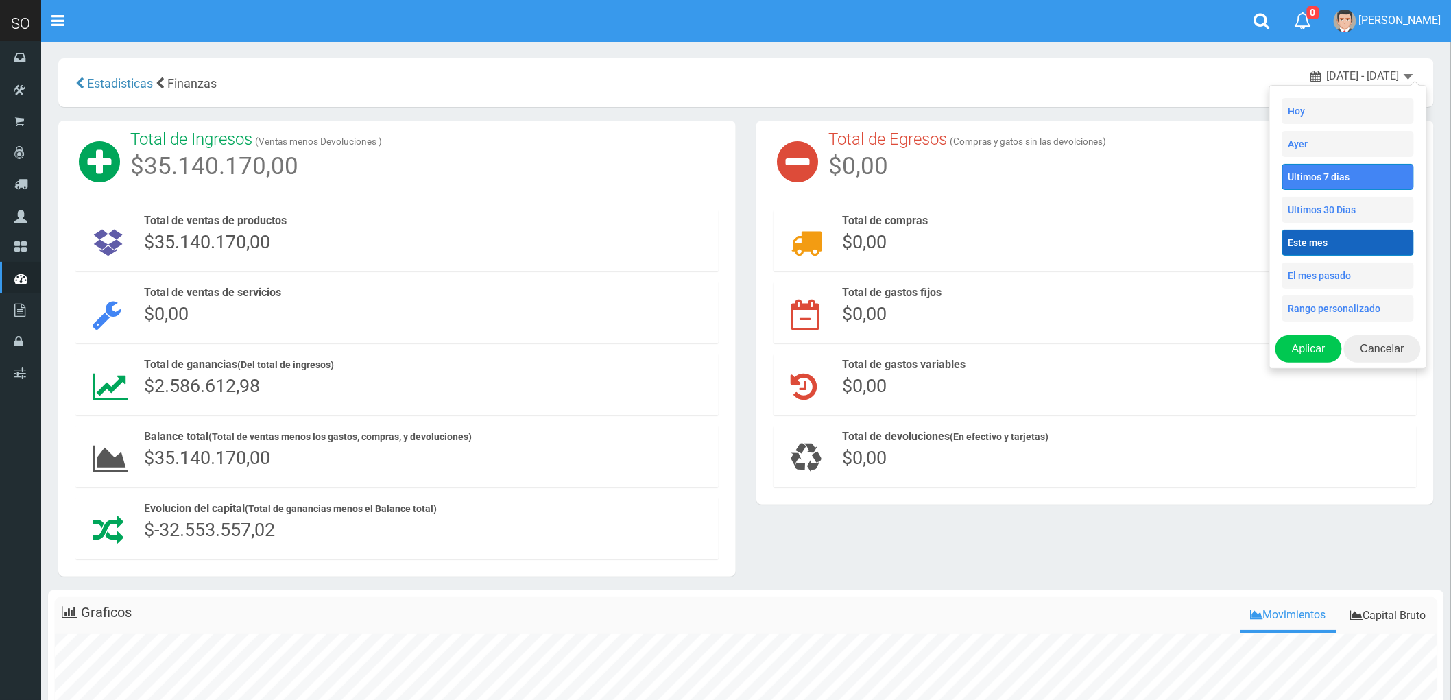
click at [1321, 240] on li "Este mes" at bounding box center [1348, 243] width 132 height 26
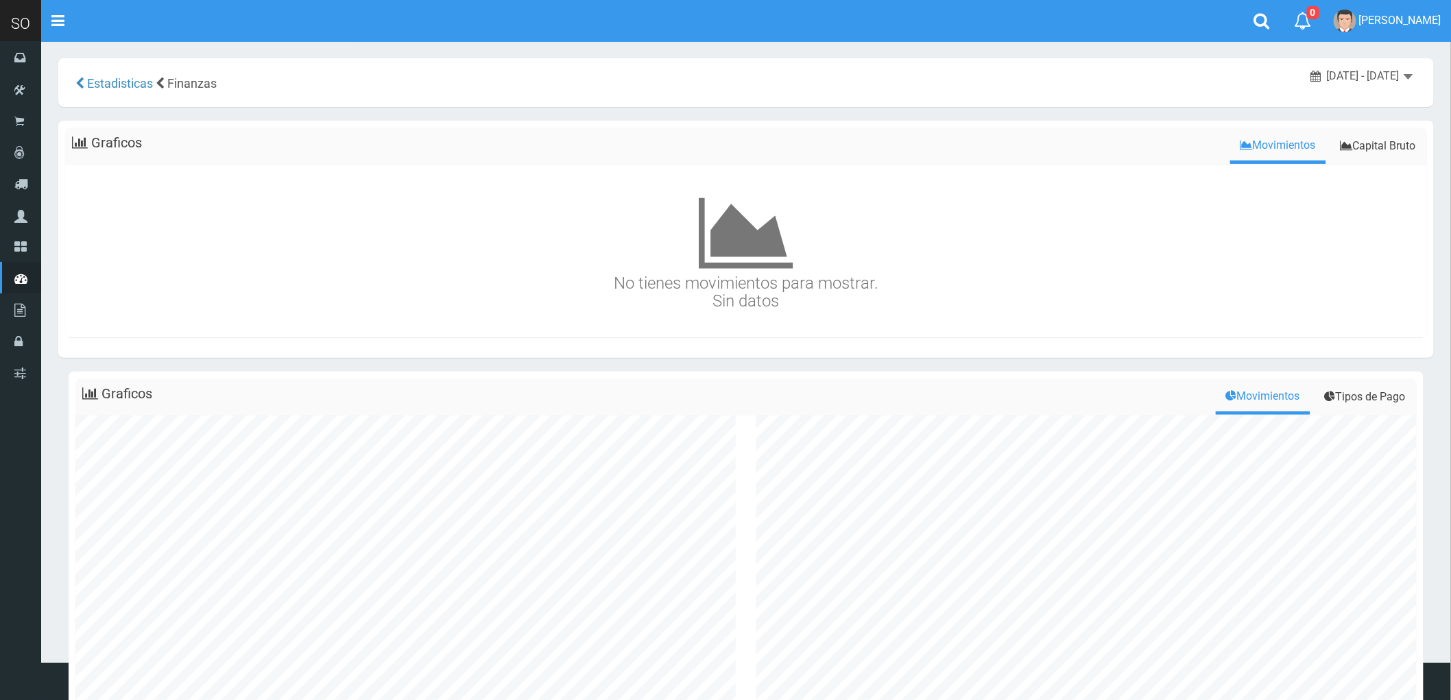
click at [1400, 80] on div "[DATE] - [DATE]" at bounding box center [1362, 77] width 102 height 16
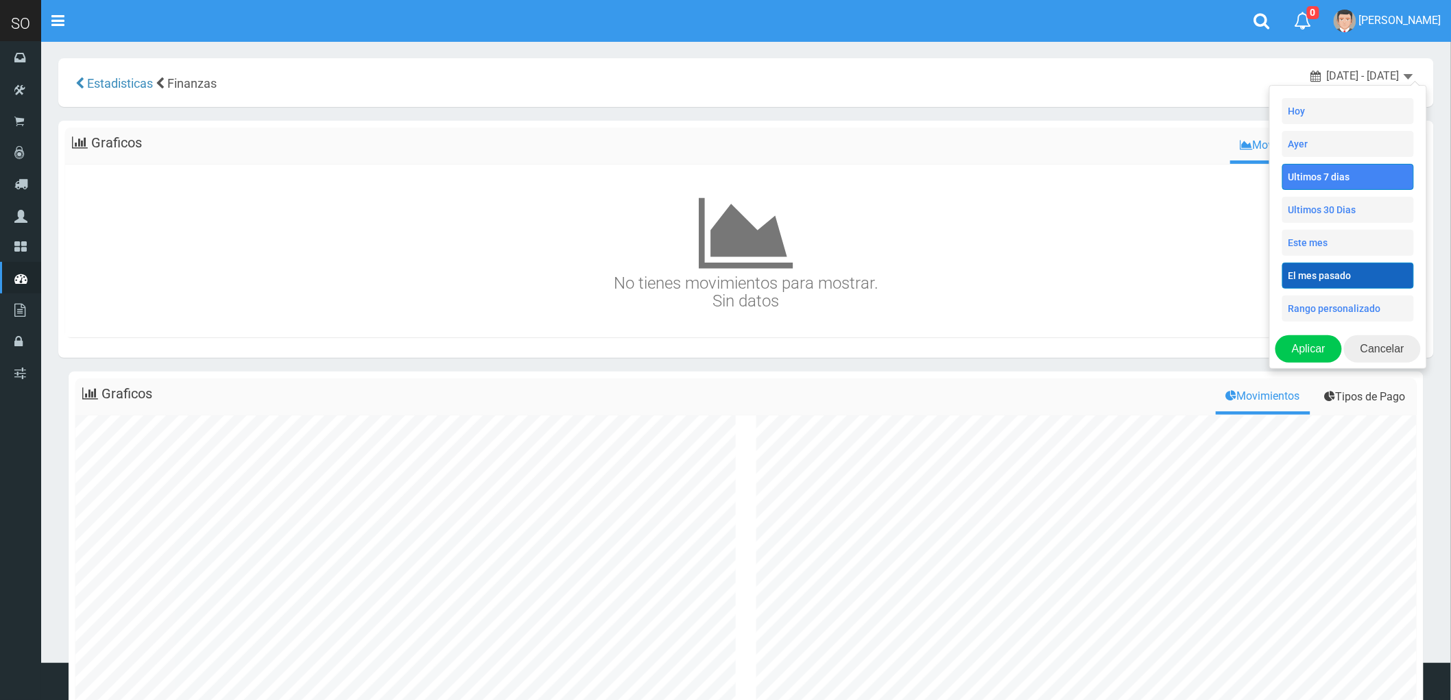
click at [1333, 286] on li "El mes pasado" at bounding box center [1348, 276] width 132 height 26
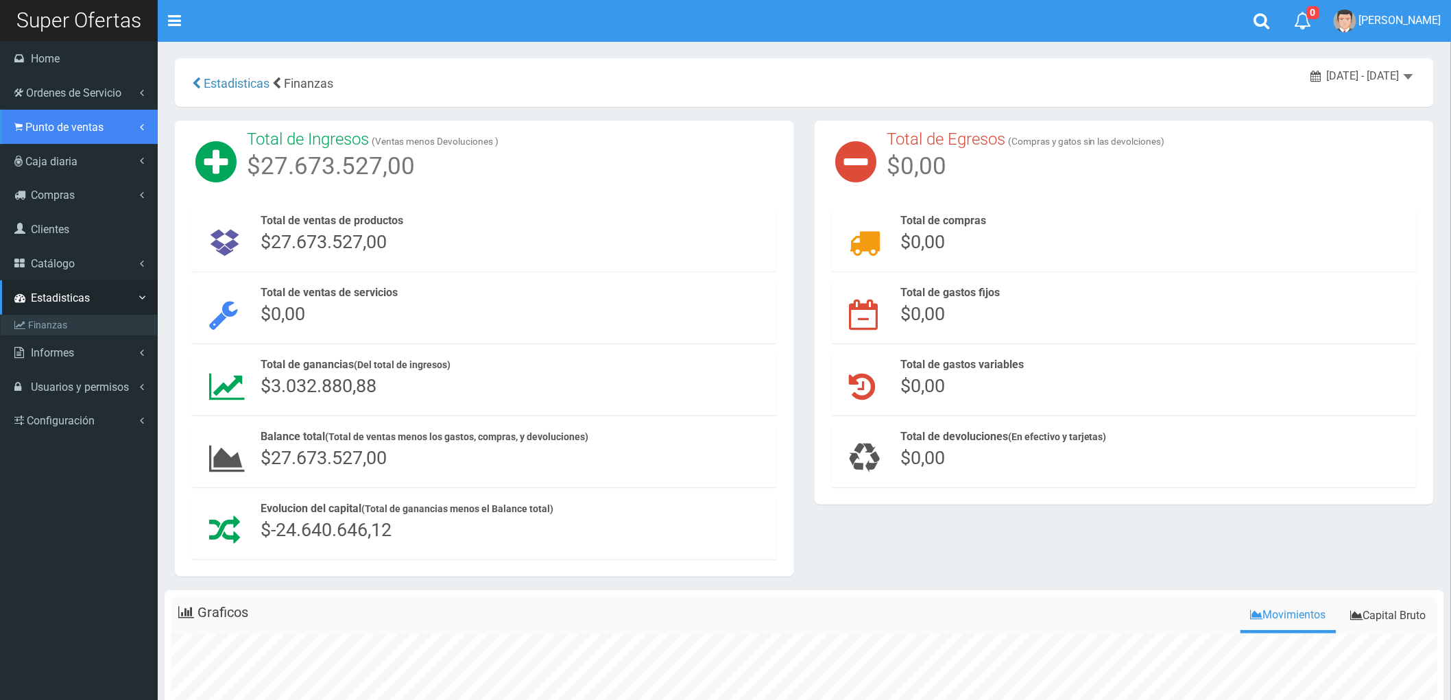
click at [53, 126] on span "Punto de ventas" at bounding box center [64, 127] width 78 height 13
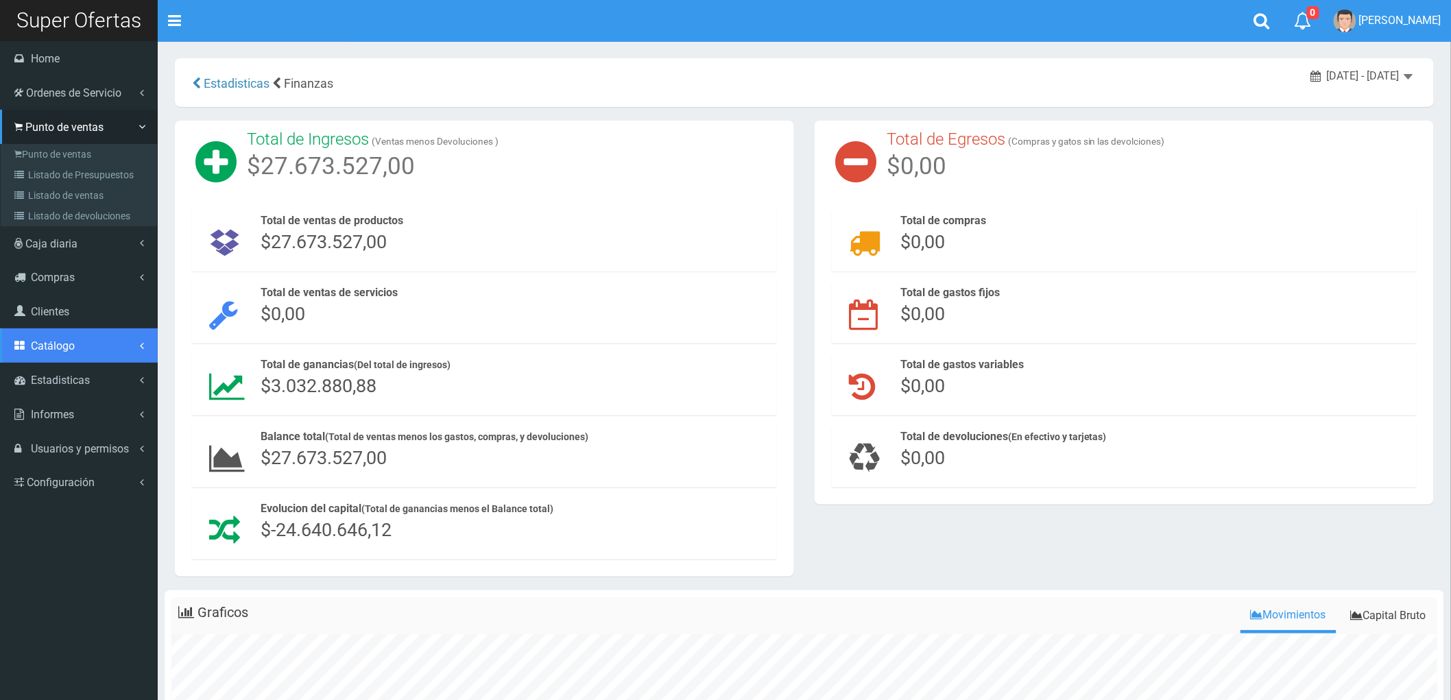
click at [47, 337] on link "Catálogo" at bounding box center [79, 345] width 158 height 34
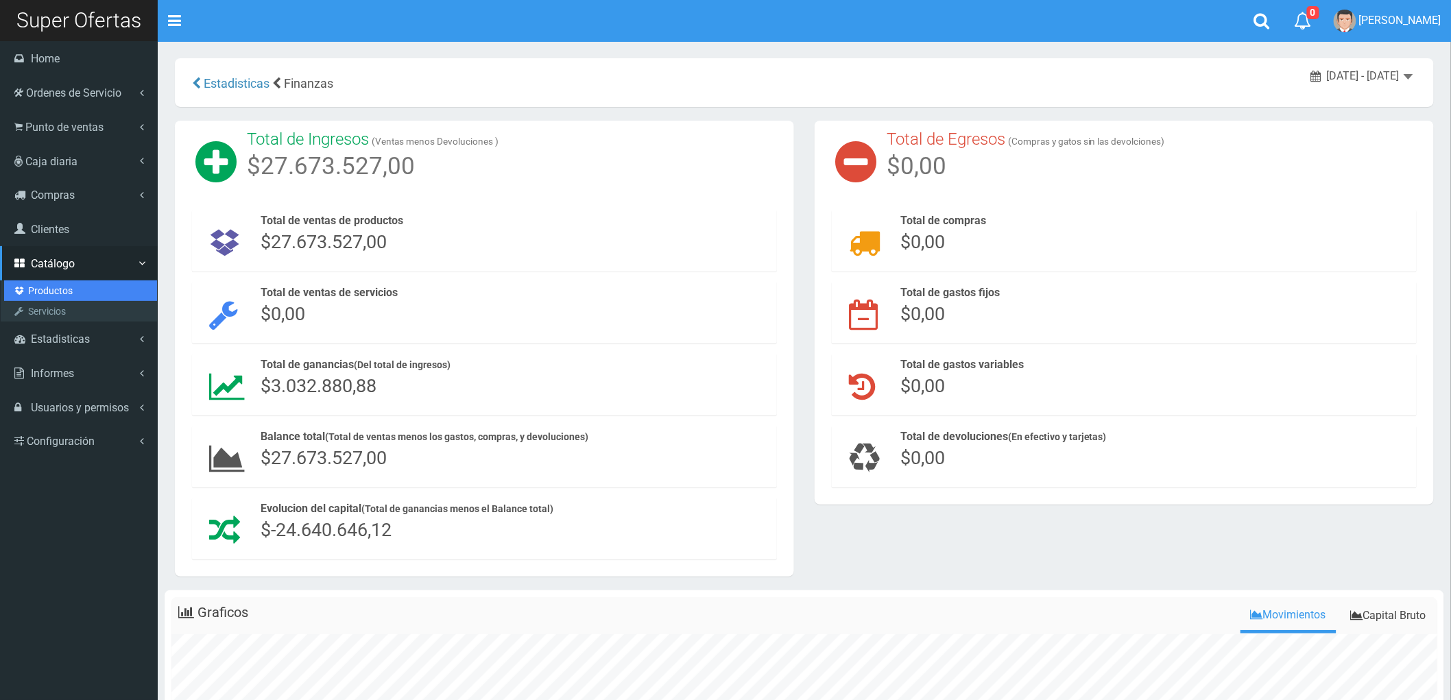
click at [31, 288] on link "Productos" at bounding box center [80, 290] width 153 height 21
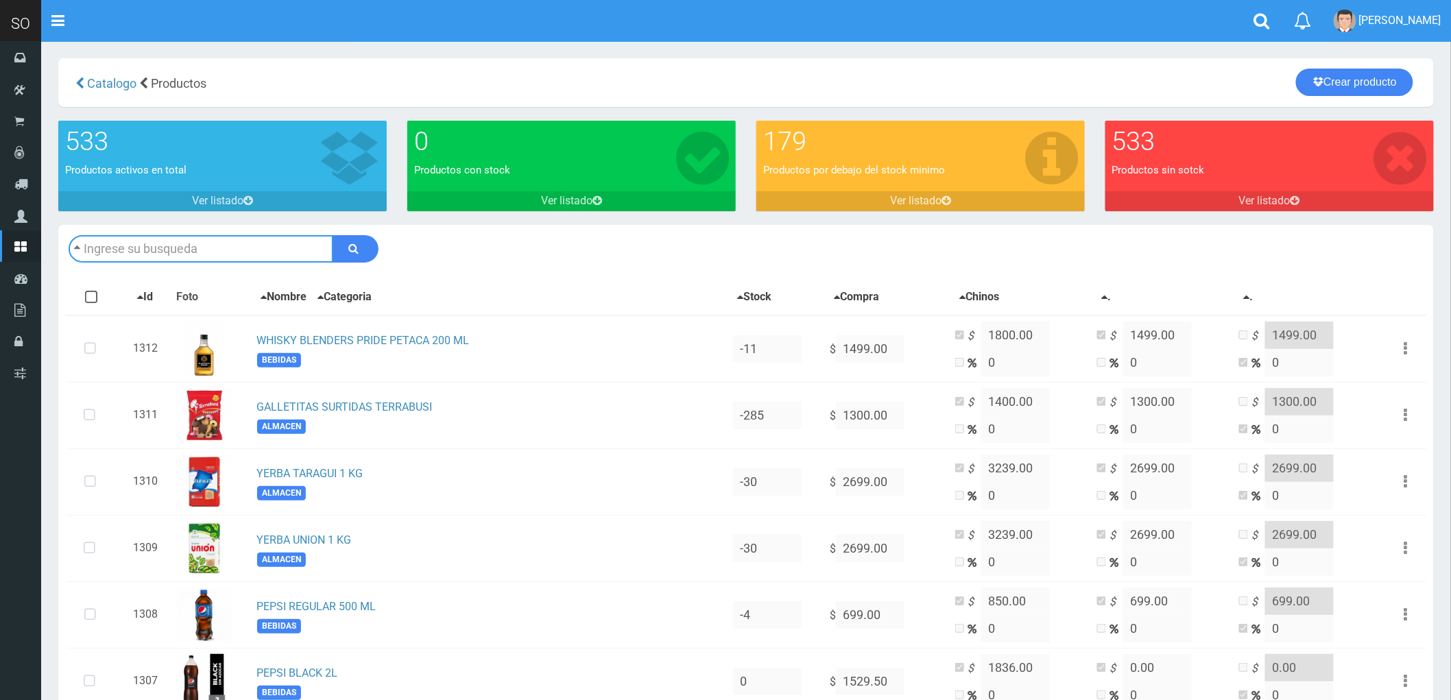
click at [154, 245] on input "text" at bounding box center [201, 248] width 265 height 27
type input "LORD"
click at [333, 235] on button "submit" at bounding box center [356, 248] width 46 height 27
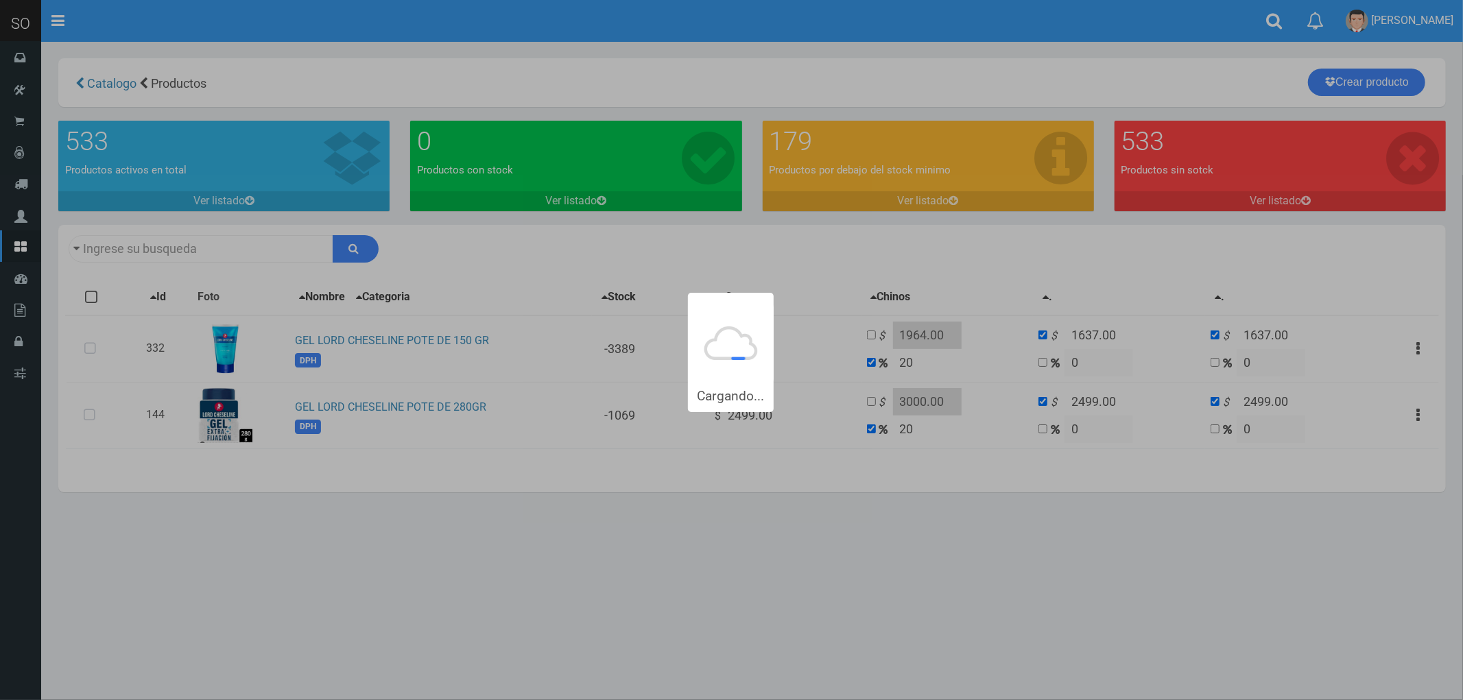
type input "LORD"
